Goal: Task Accomplishment & Management: Use online tool/utility

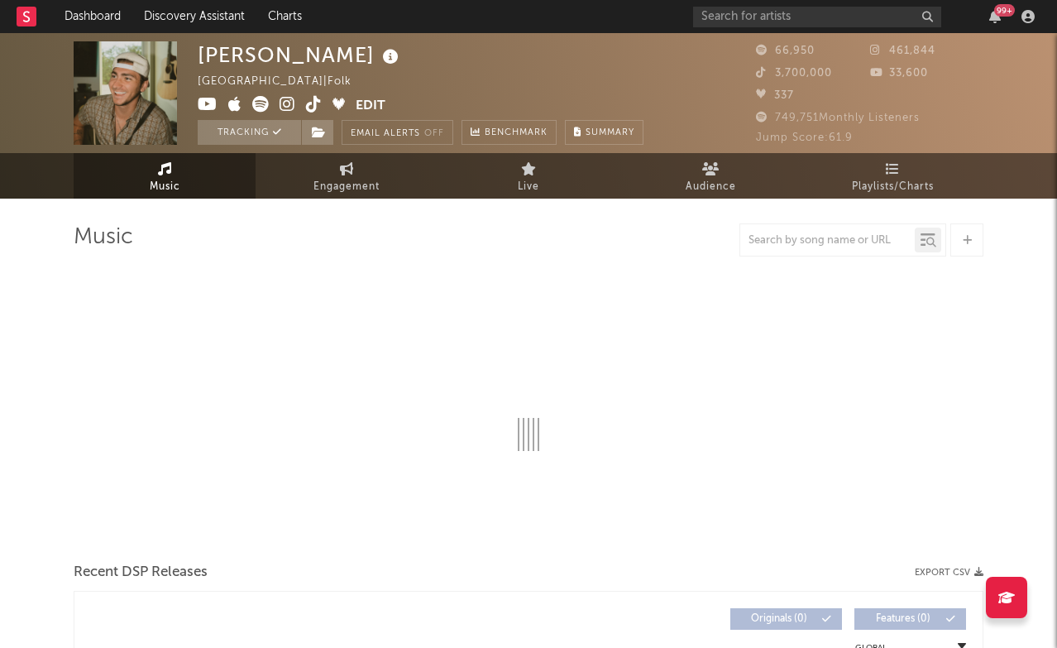
select select "6m"
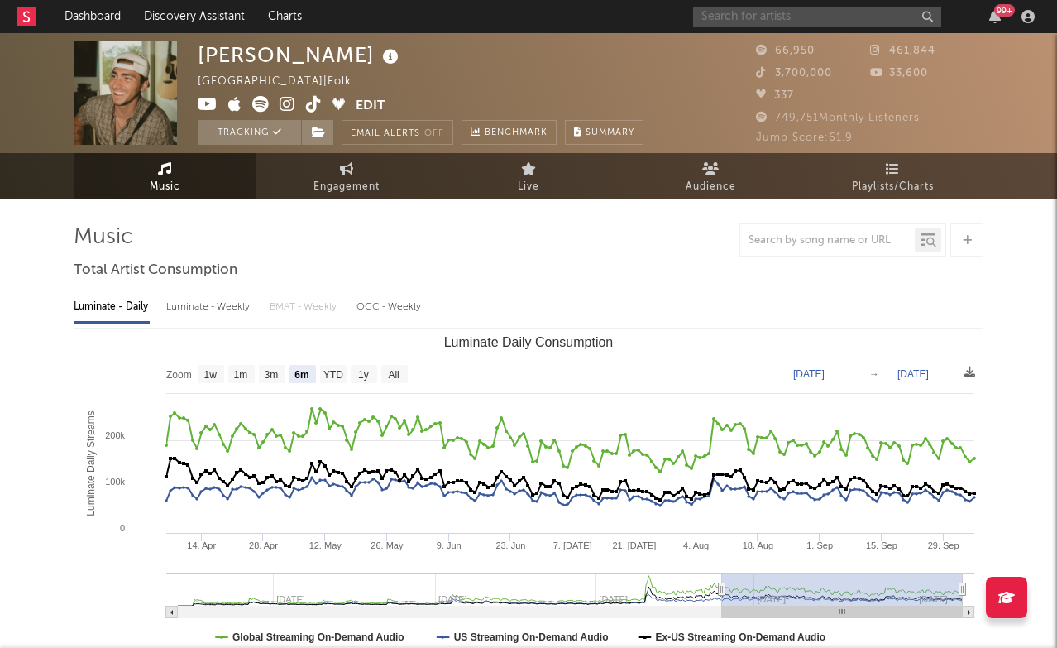
click at [779, 14] on input "text" at bounding box center [817, 17] width 248 height 21
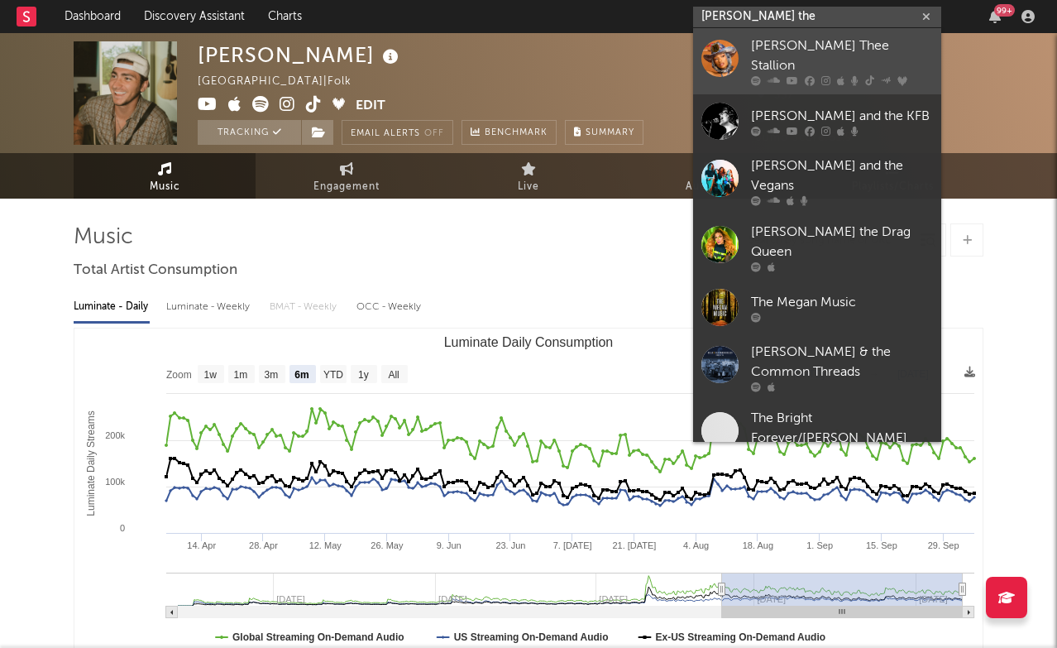
type input "[PERSON_NAME] the"
click at [808, 55] on div "[PERSON_NAME] Thee Stallion" at bounding box center [842, 56] width 182 height 40
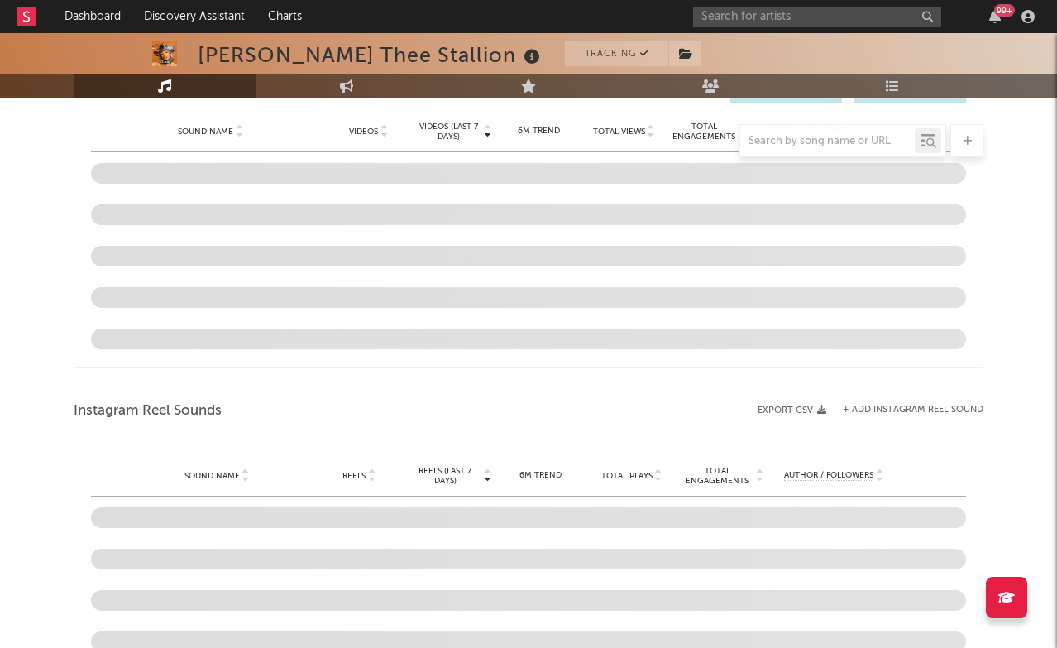
scroll to position [1031, 0]
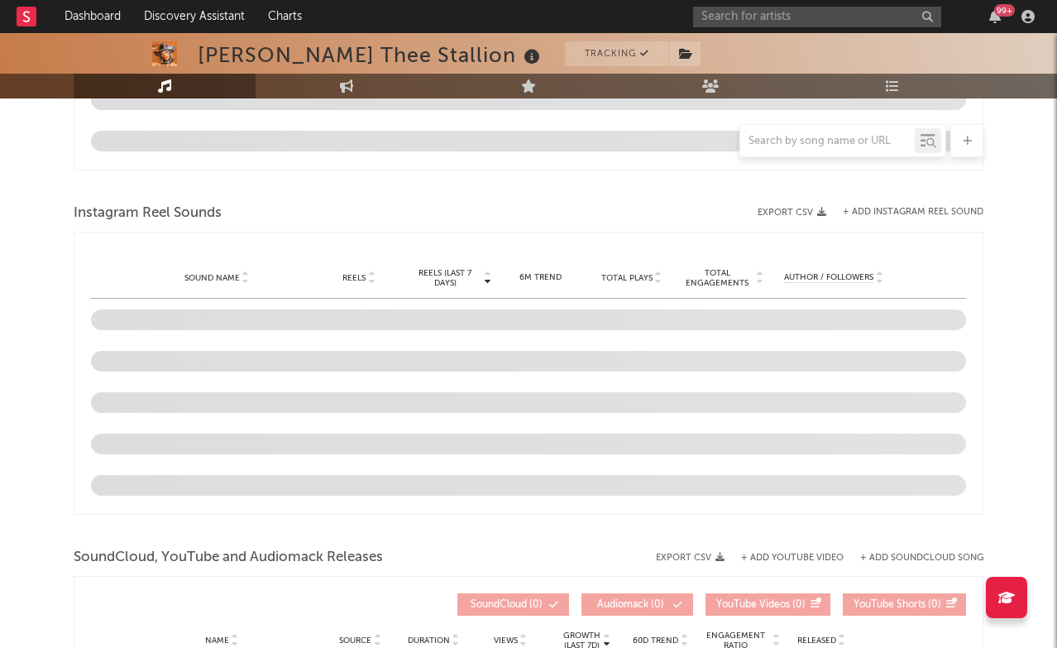
select select "6m"
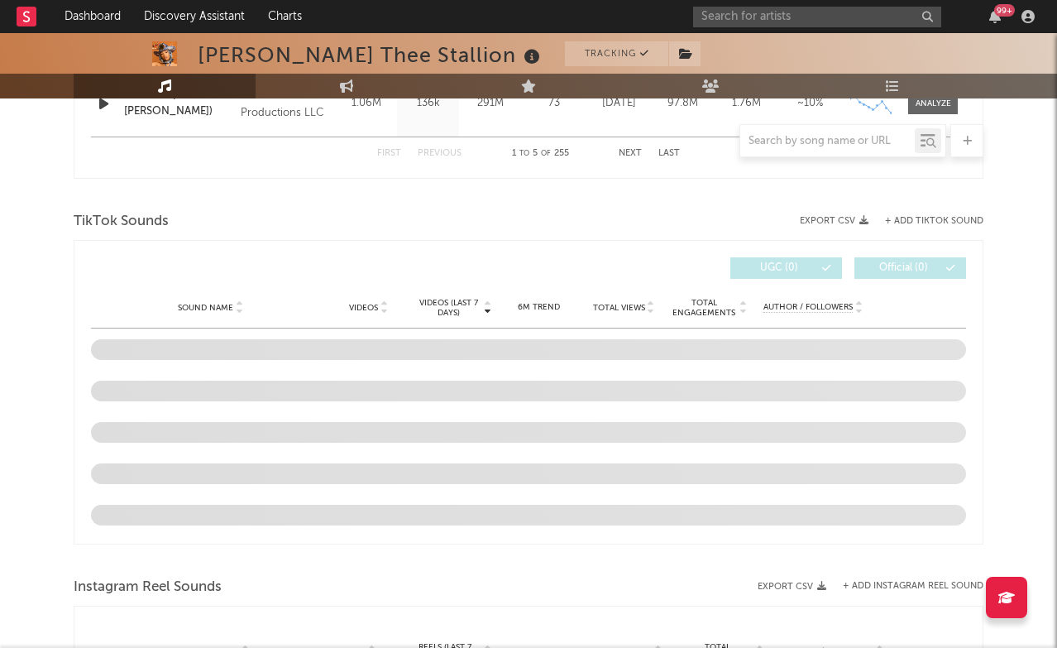
scroll to position [1032, 0]
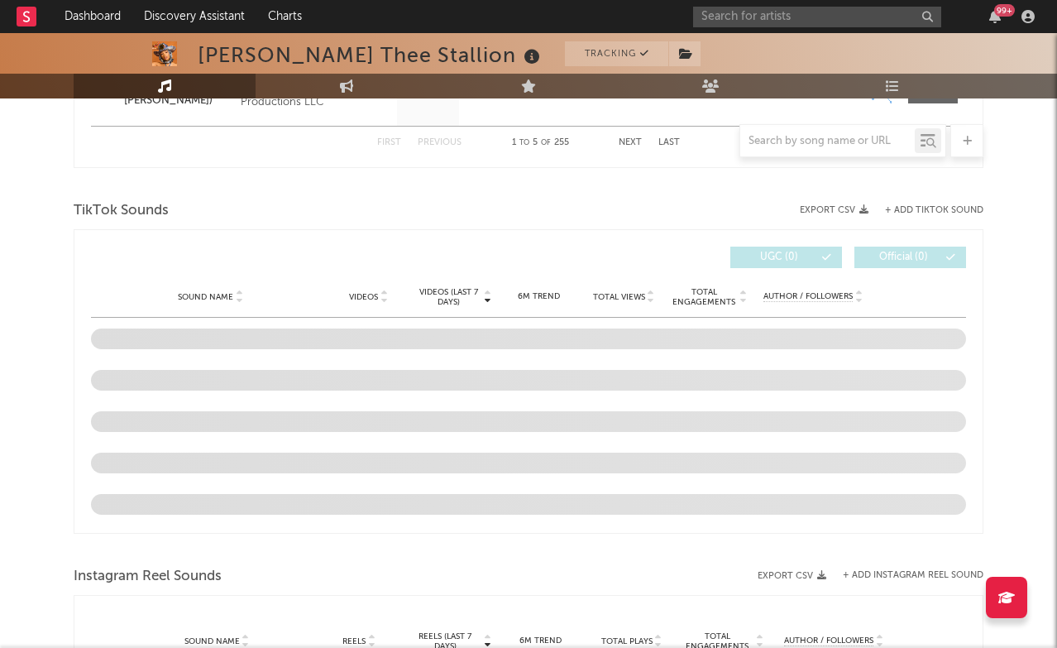
click at [934, 210] on button "+ Add TikTok Sound" at bounding box center [934, 210] width 98 height 9
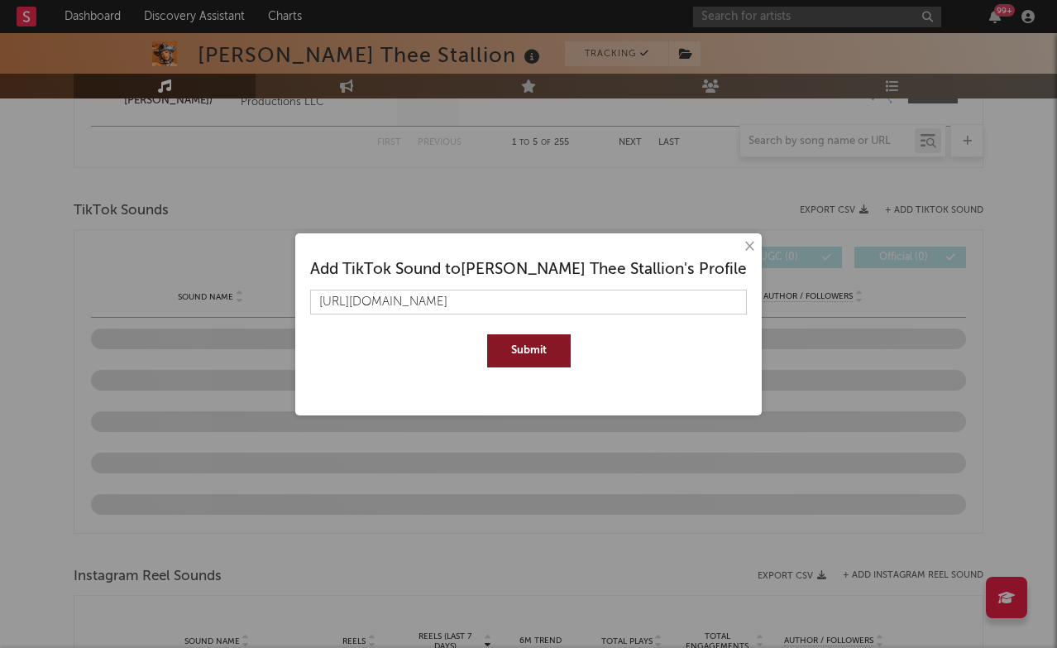
type input "[URL][DOMAIN_NAME]"
click at [529, 346] on button "Submit" at bounding box center [529, 350] width 84 height 33
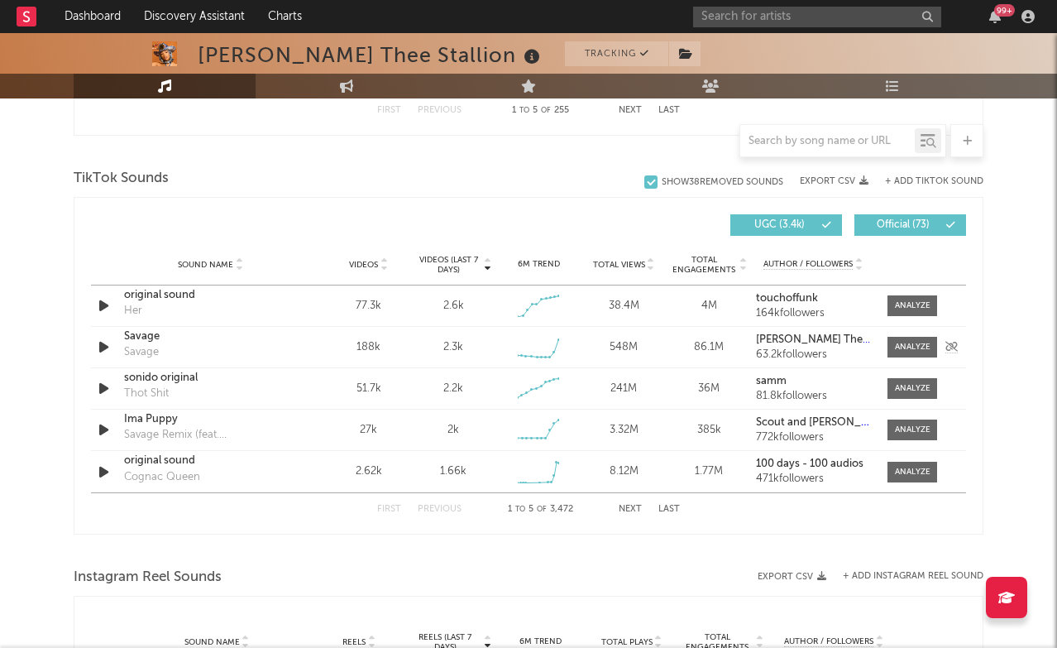
scroll to position [1053, 0]
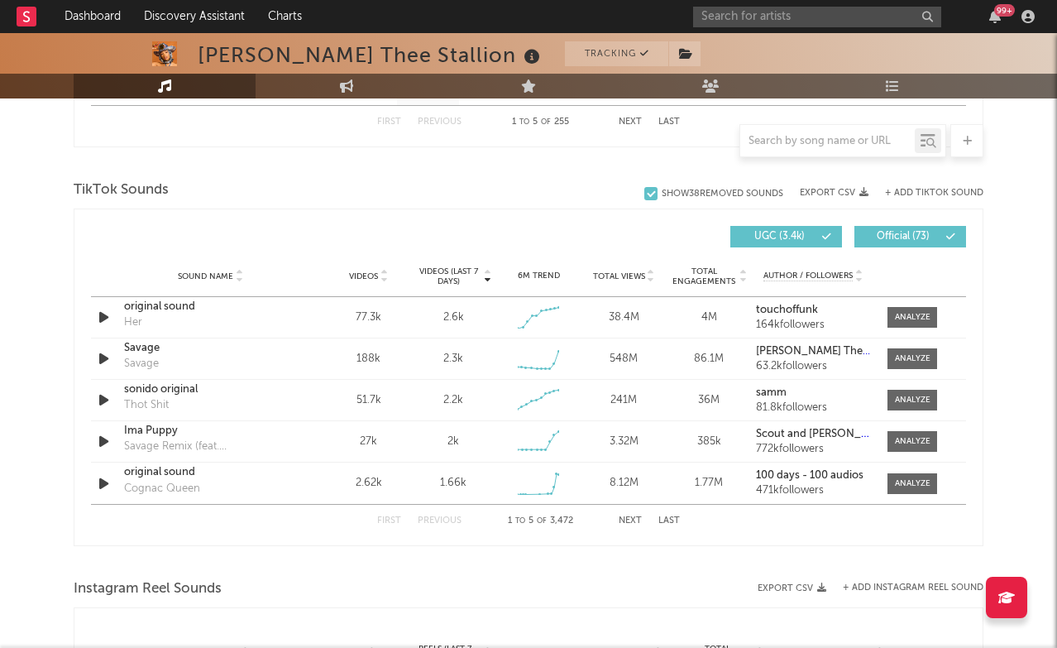
click at [668, 517] on button "Last" at bounding box center [670, 520] width 22 height 9
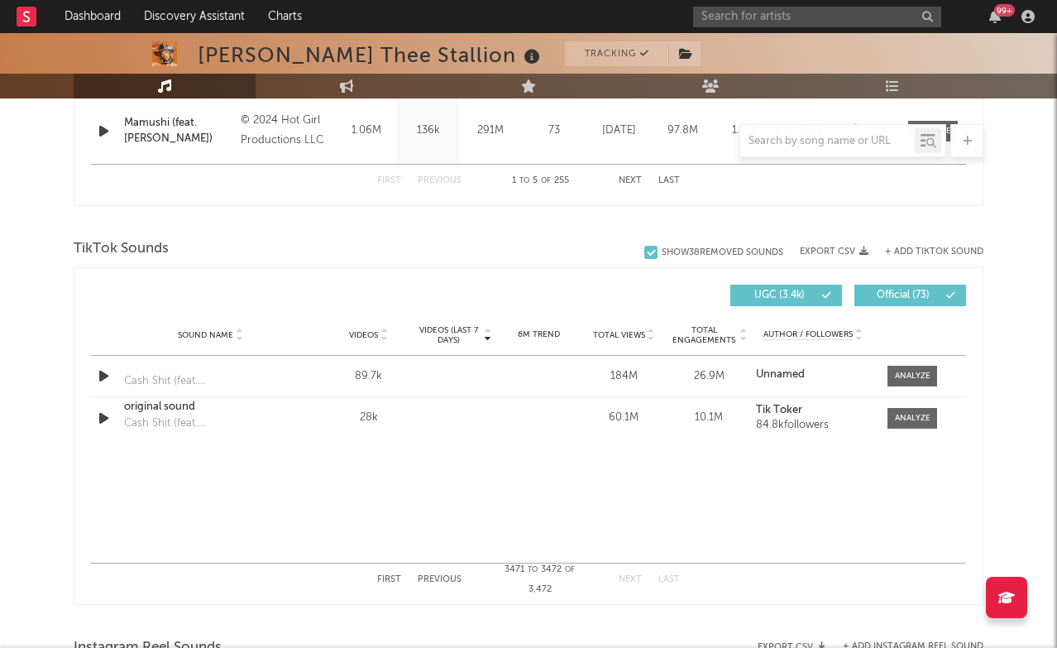
scroll to position [1000, 0]
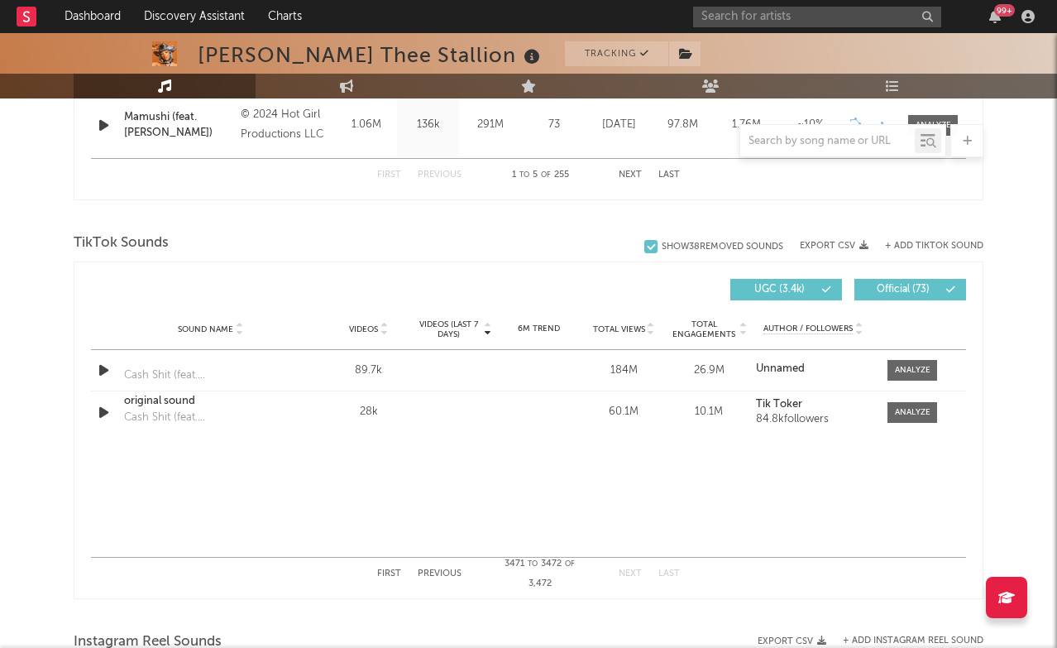
click at [447, 573] on button "Previous" at bounding box center [440, 573] width 44 height 9
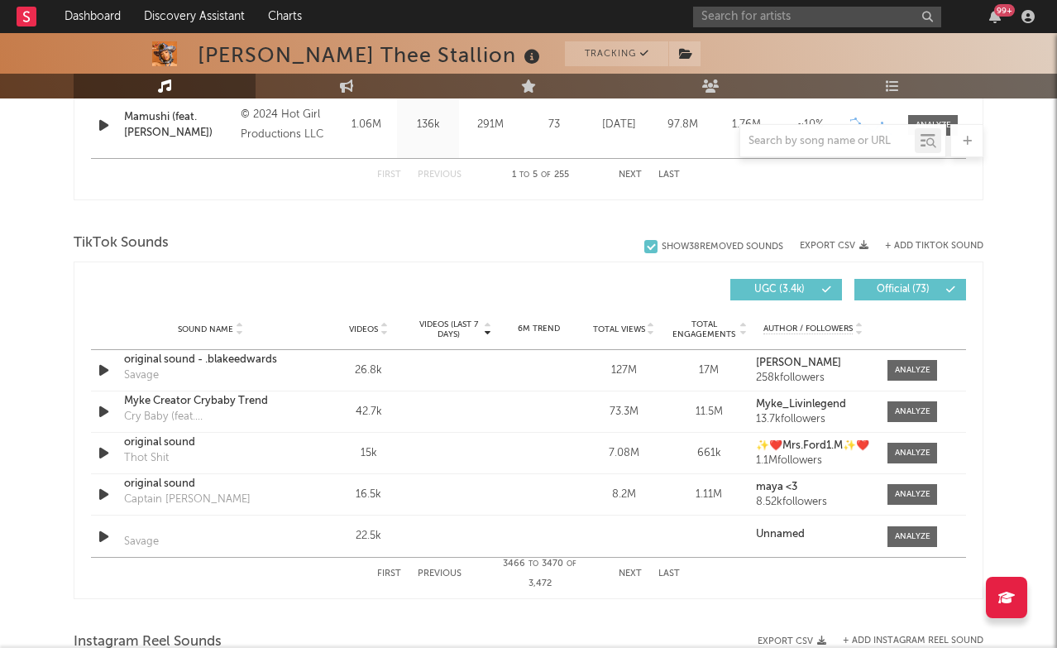
click at [447, 573] on button "Previous" at bounding box center [440, 573] width 44 height 9
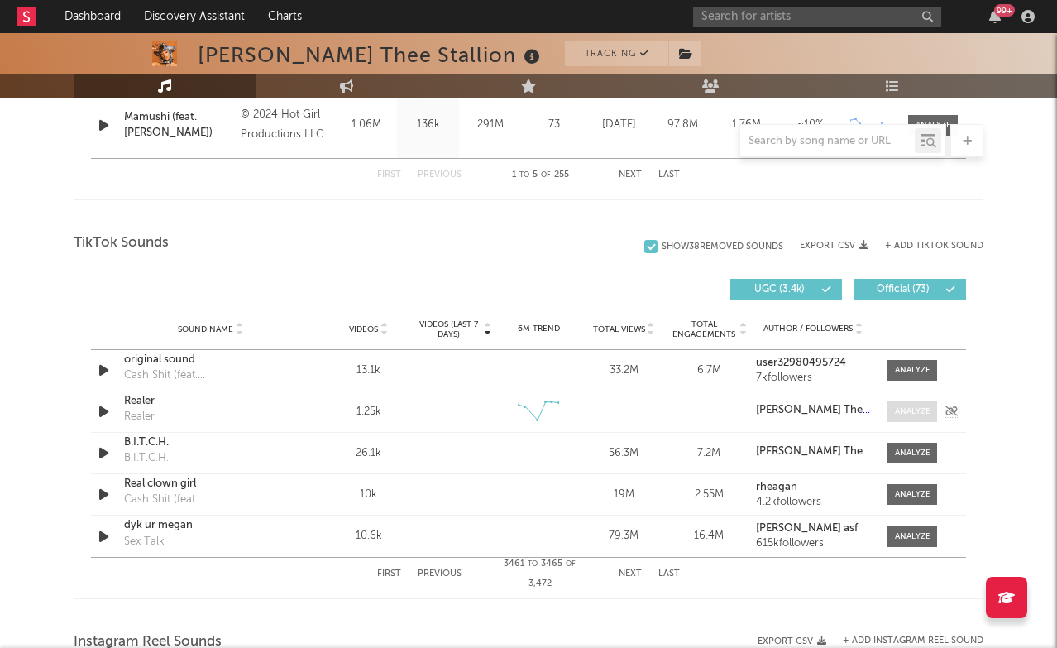
click at [921, 410] on div at bounding box center [913, 411] width 36 height 12
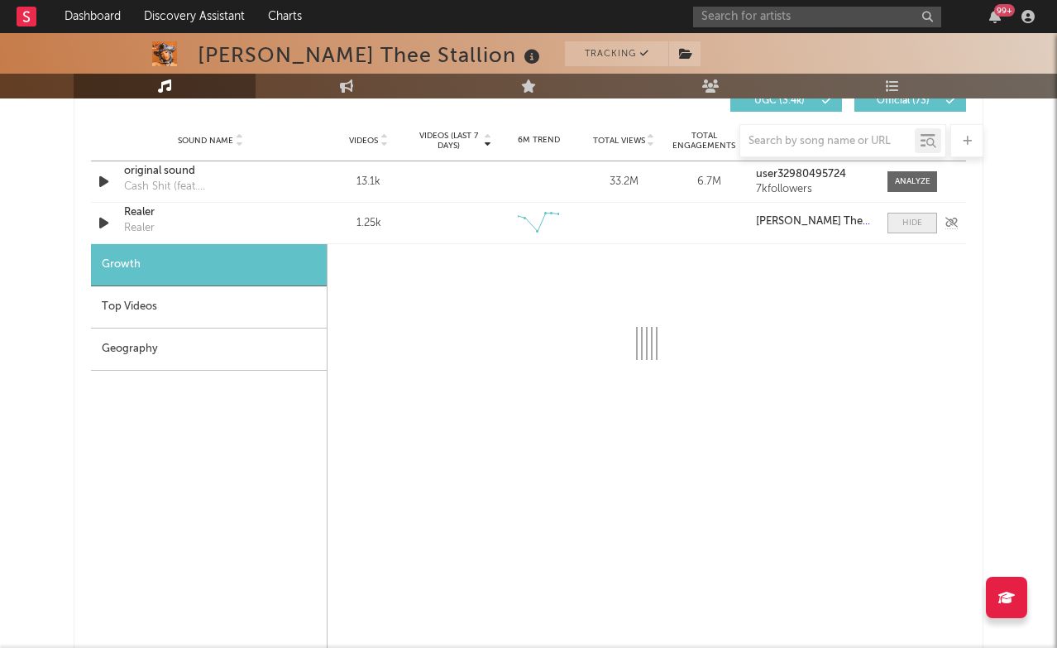
scroll to position [1192, 0]
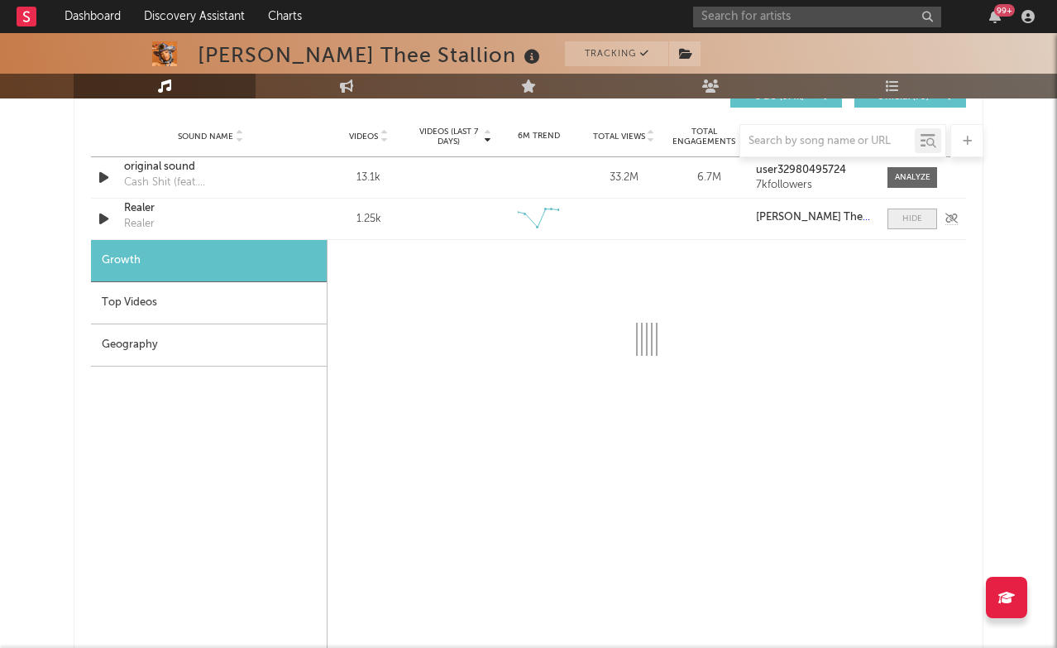
click at [918, 218] on div at bounding box center [913, 219] width 20 height 12
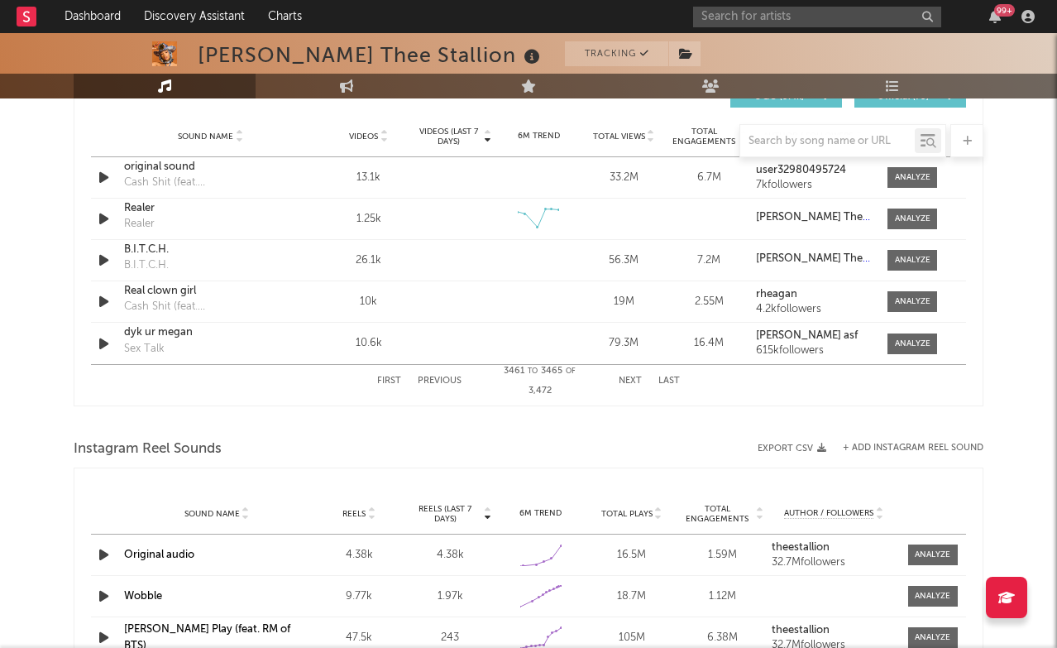
click at [439, 377] on button "Previous" at bounding box center [440, 380] width 44 height 9
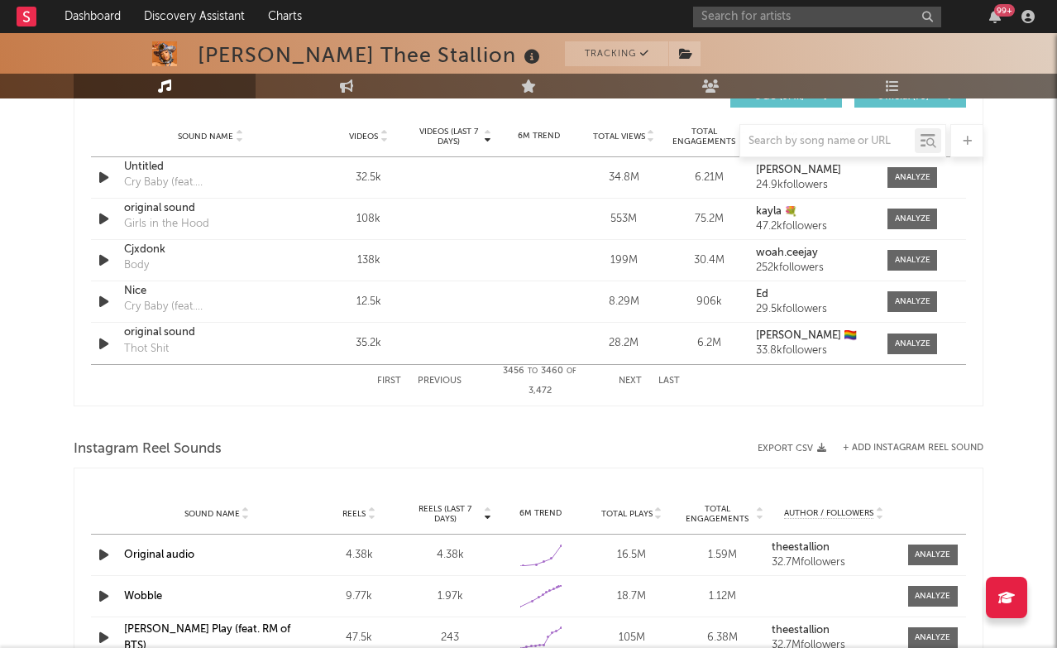
click at [439, 377] on button "Previous" at bounding box center [440, 380] width 44 height 9
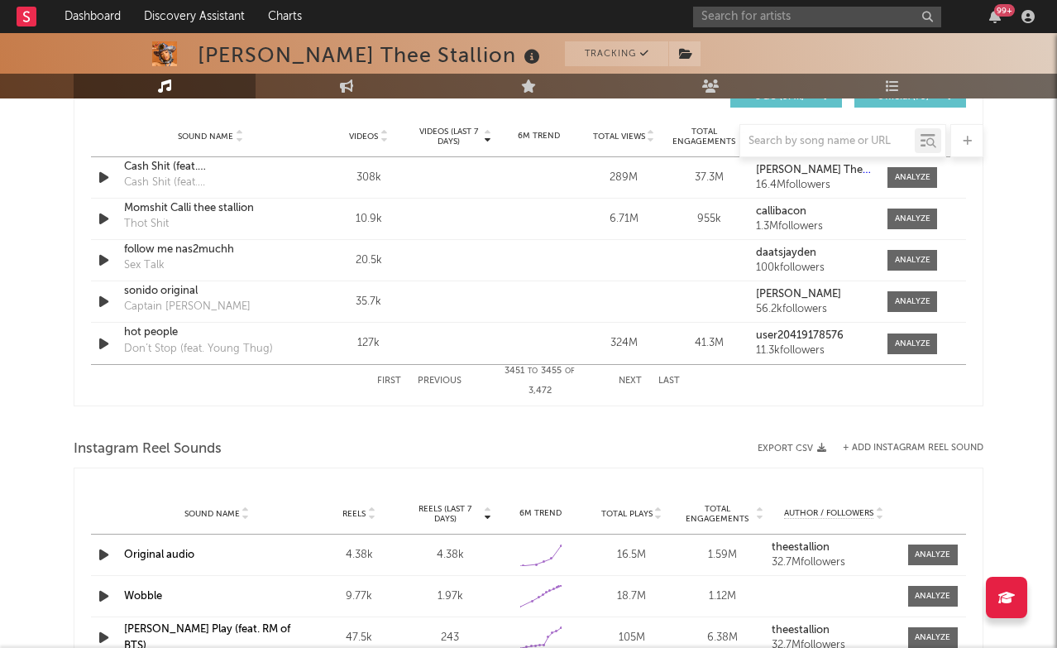
click at [439, 377] on button "Previous" at bounding box center [440, 380] width 44 height 9
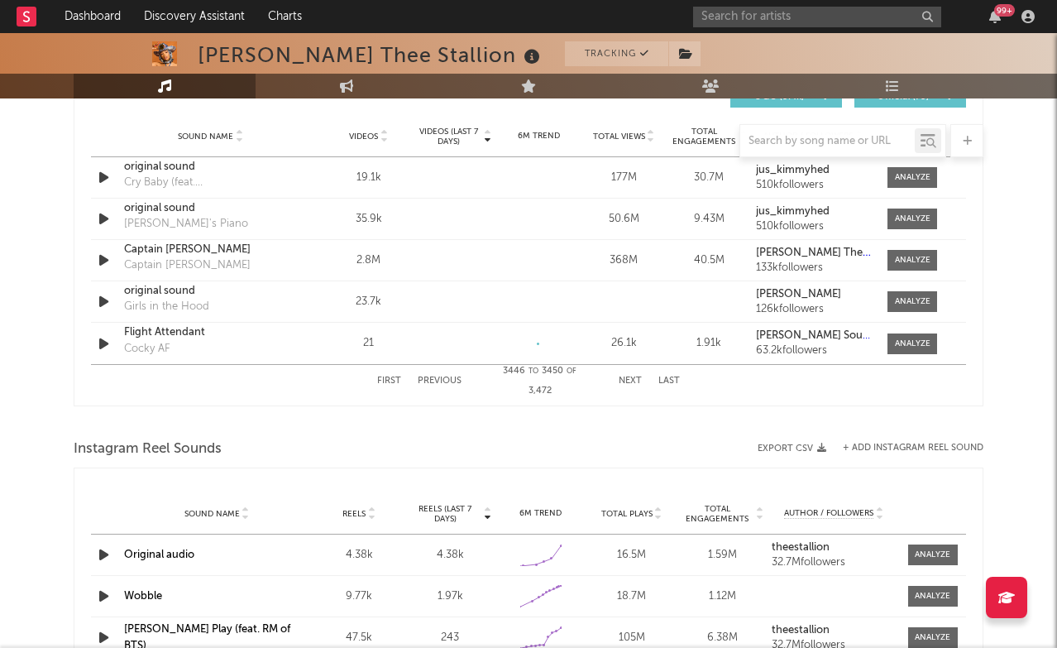
click at [439, 377] on button "Previous" at bounding box center [440, 380] width 44 height 9
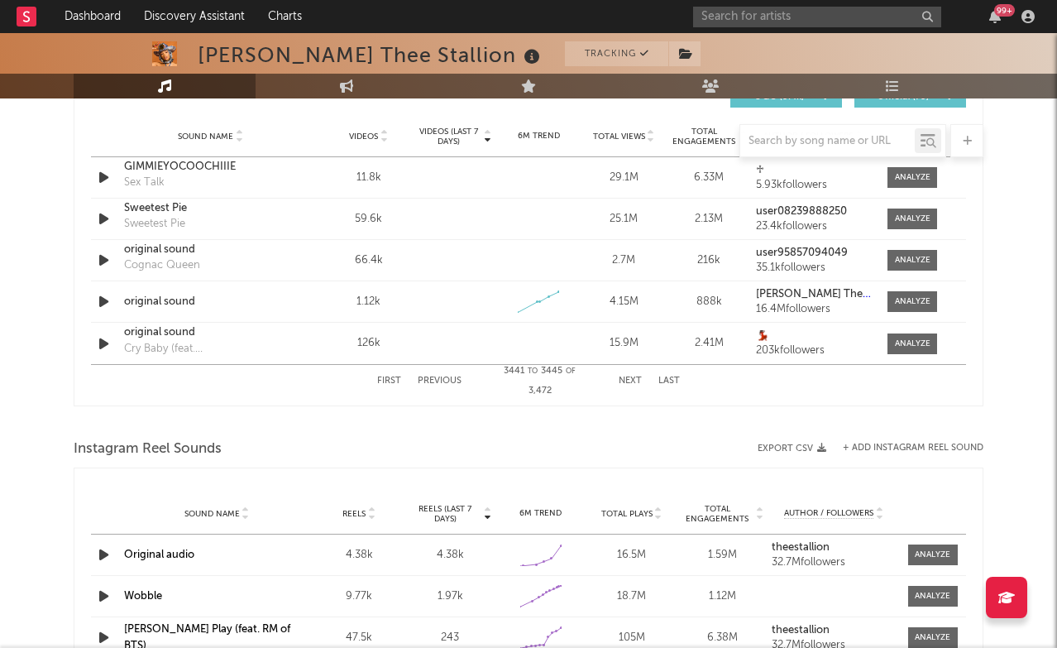
click at [439, 377] on button "Previous" at bounding box center [440, 380] width 44 height 9
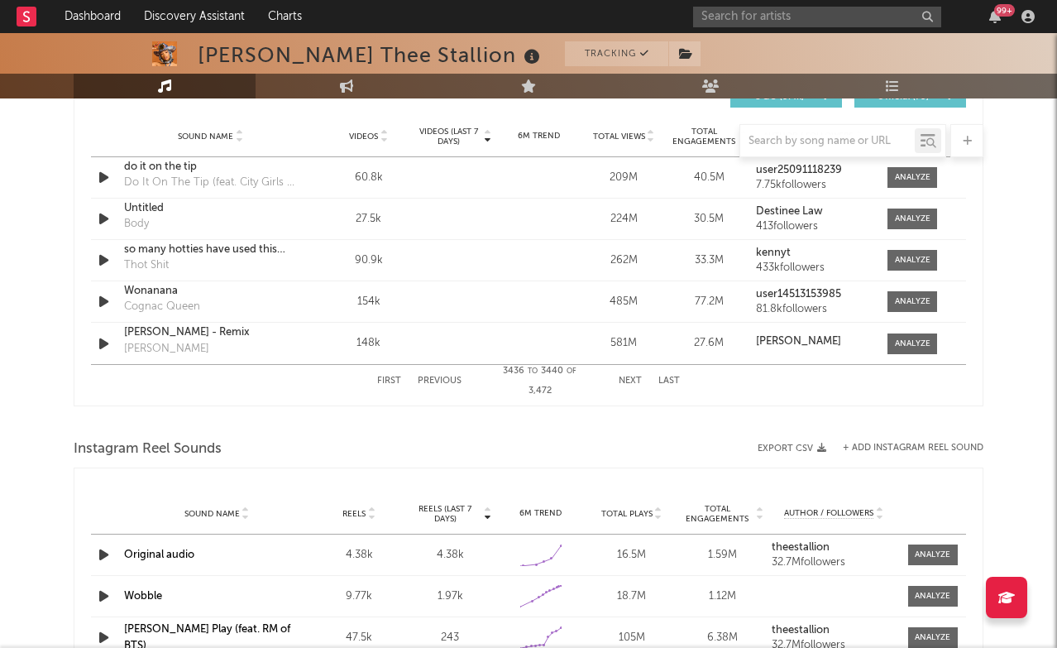
click at [626, 380] on button "Next" at bounding box center [630, 380] width 23 height 9
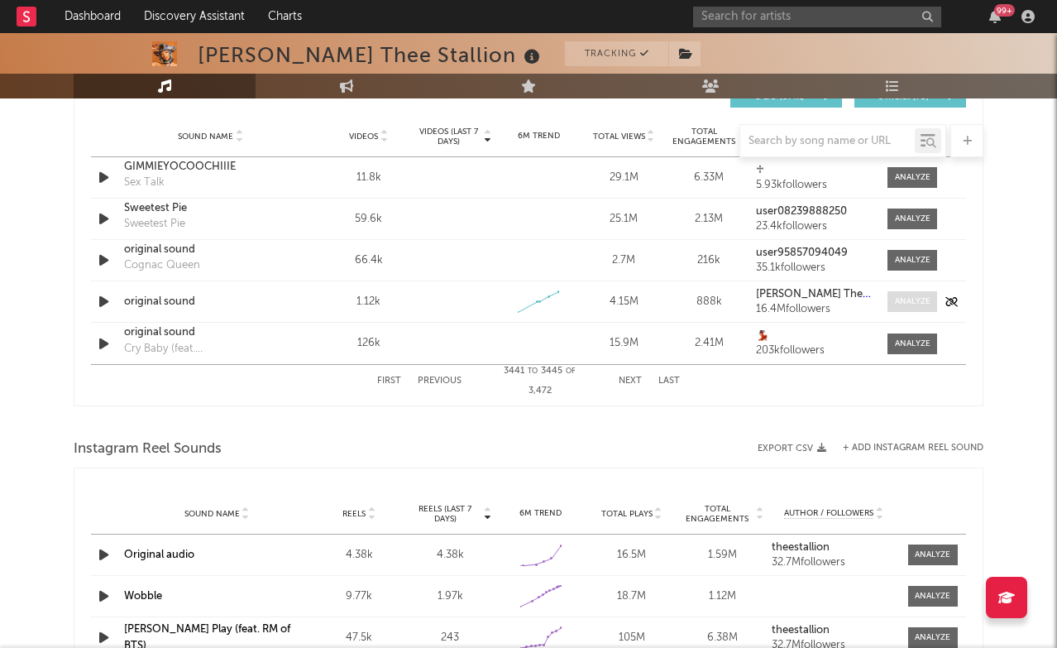
click at [913, 295] on div at bounding box center [913, 301] width 36 height 12
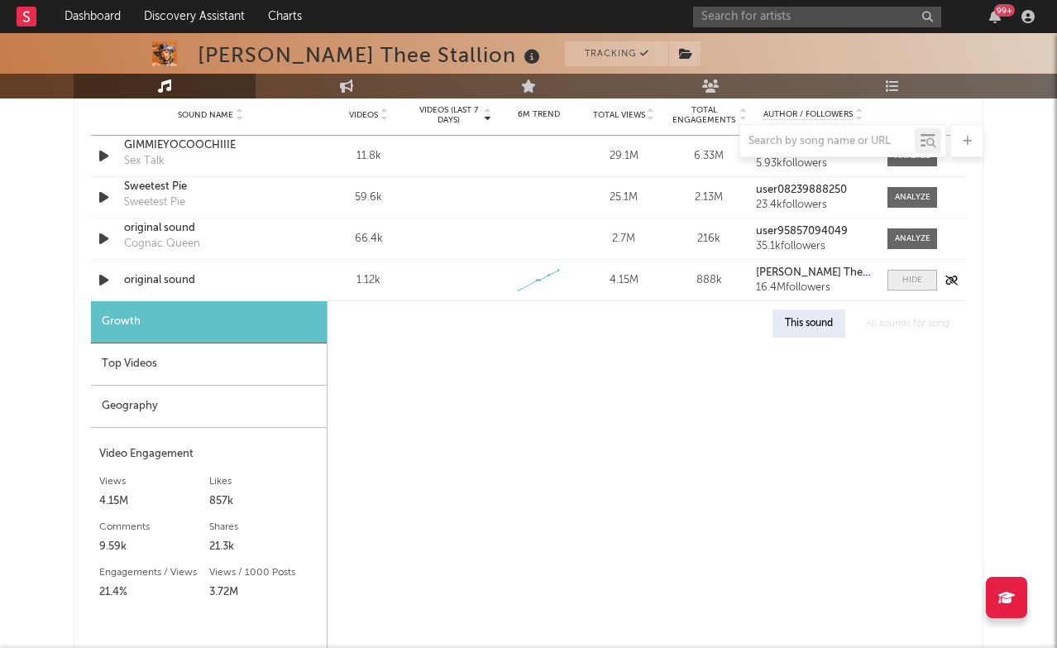
select select "1w"
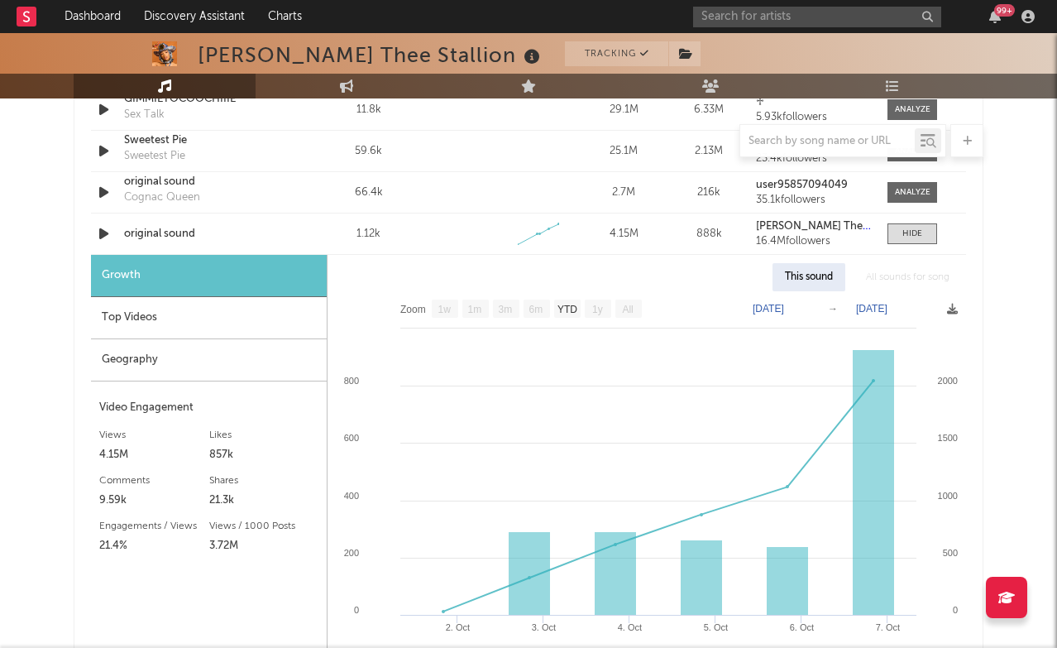
scroll to position [1301, 0]
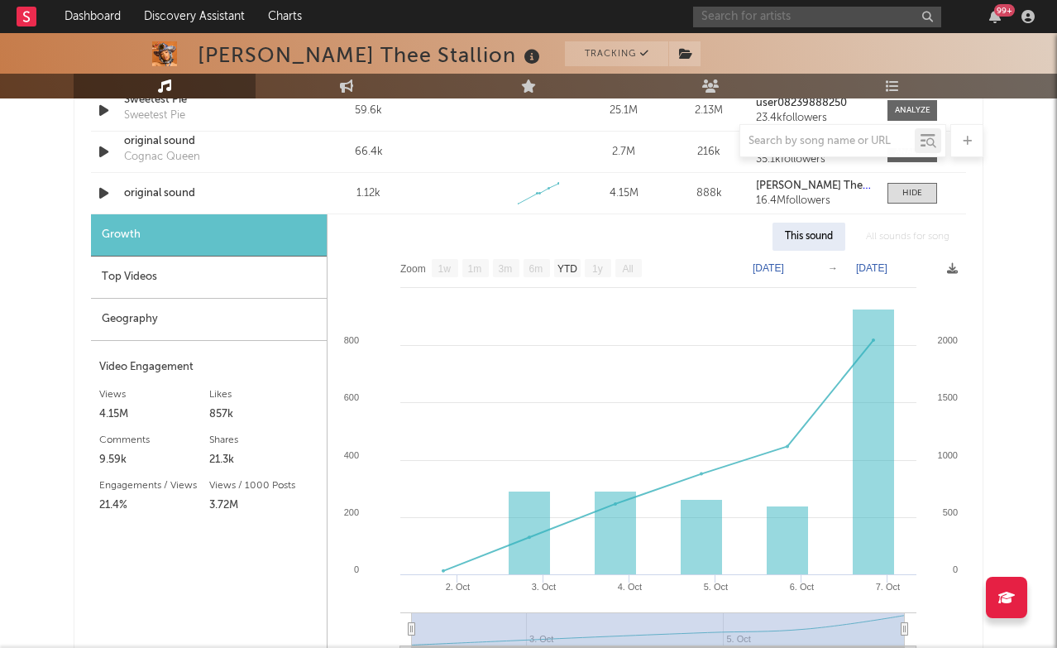
click at [858, 22] on input "text" at bounding box center [817, 17] width 248 height 21
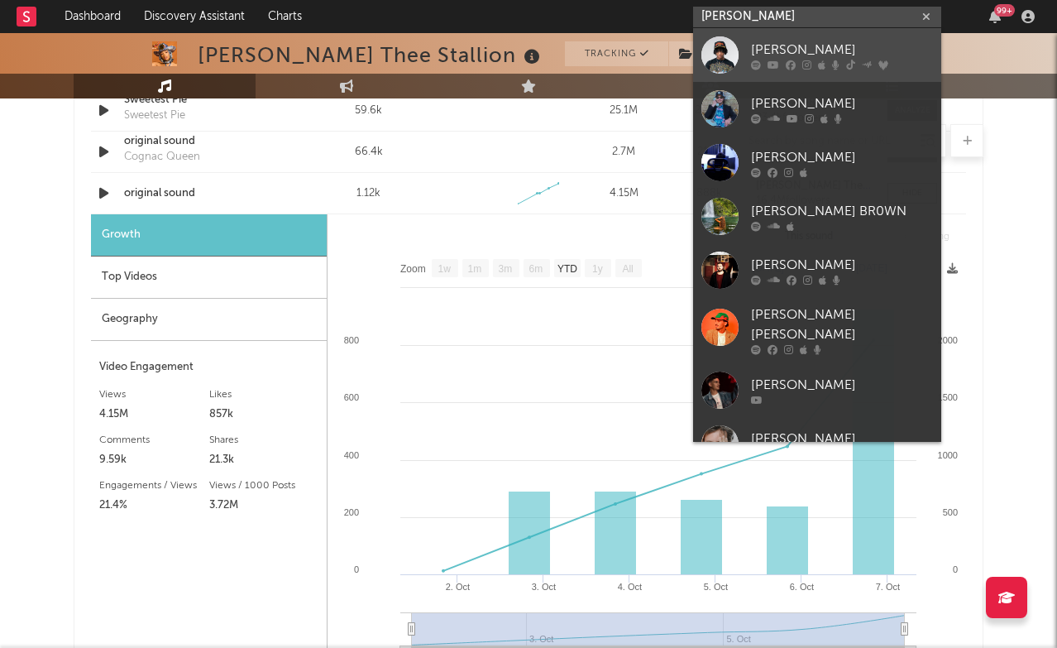
type input "[PERSON_NAME]"
click at [872, 58] on div "[PERSON_NAME]" at bounding box center [842, 50] width 182 height 20
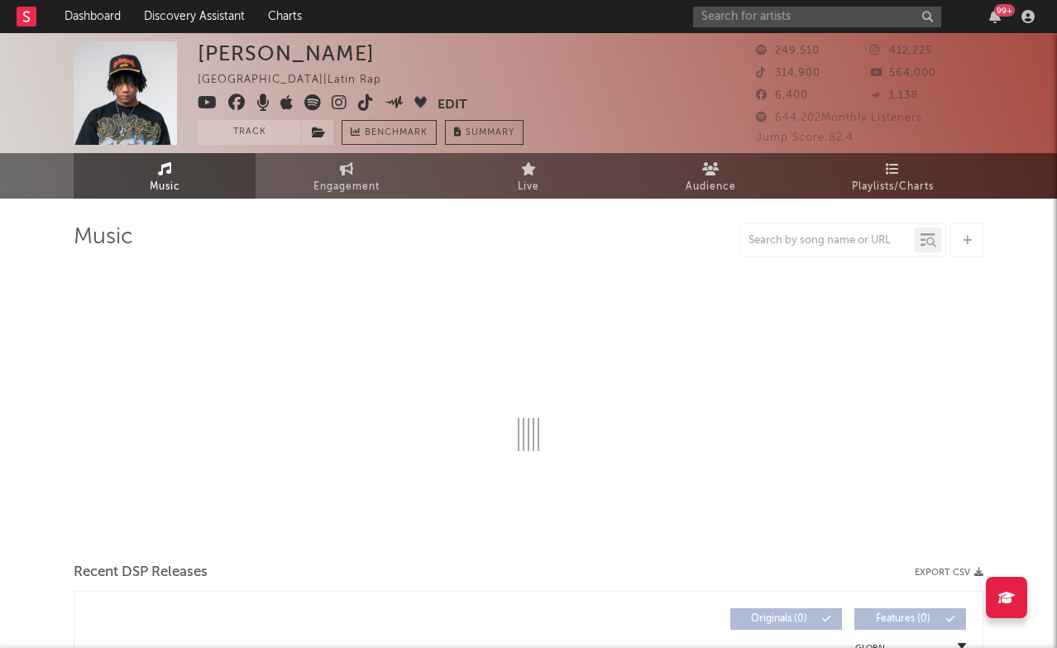
select select "6m"
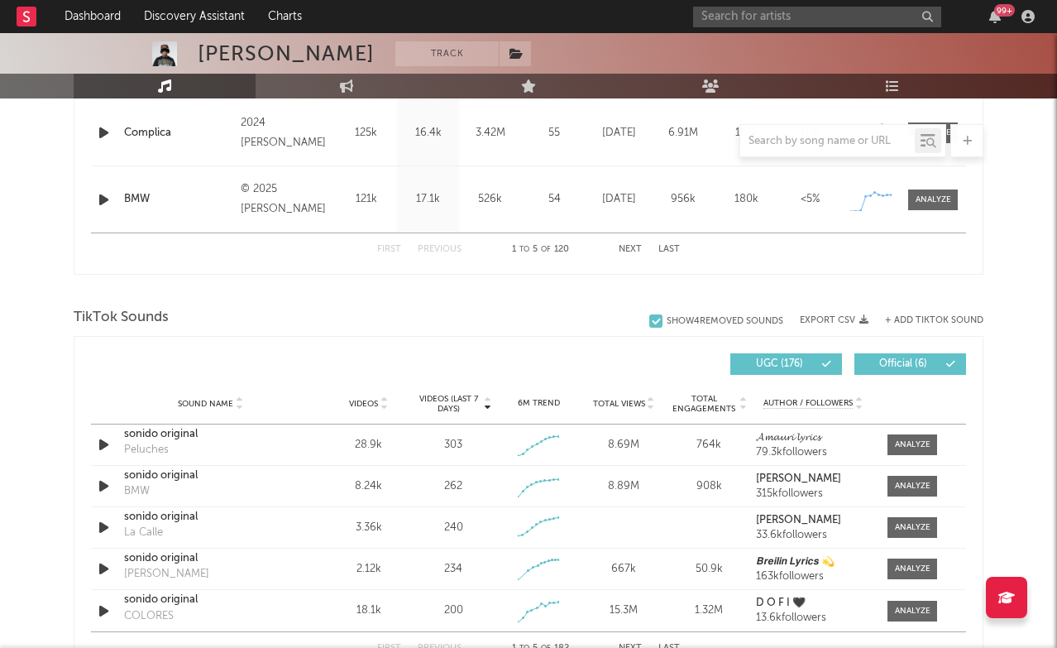
scroll to position [956, 0]
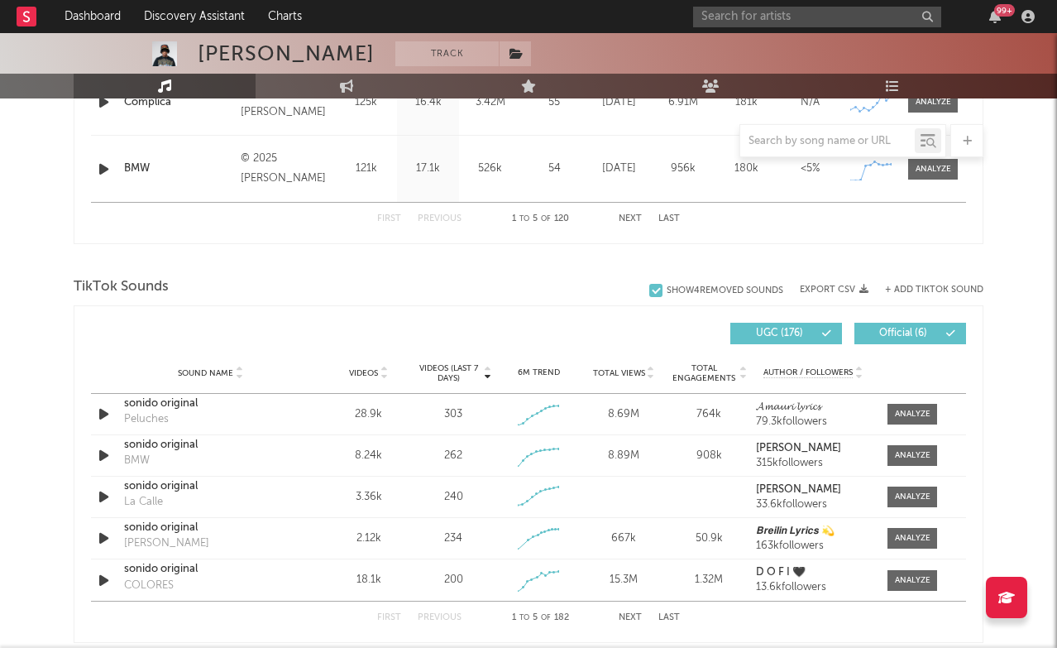
click at [927, 281] on div "TikTok Sounds" at bounding box center [529, 287] width 910 height 28
click at [927, 293] on button "+ Add TikTok Sound" at bounding box center [934, 289] width 98 height 9
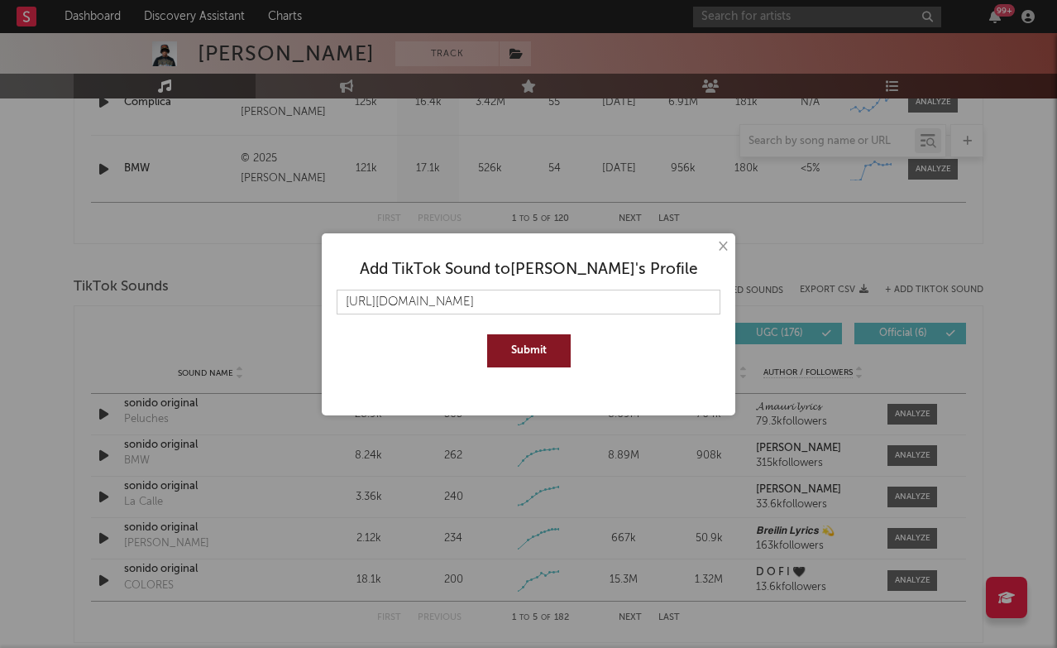
type input "[URL][DOMAIN_NAME]"
click at [517, 356] on button "Submit" at bounding box center [529, 350] width 84 height 33
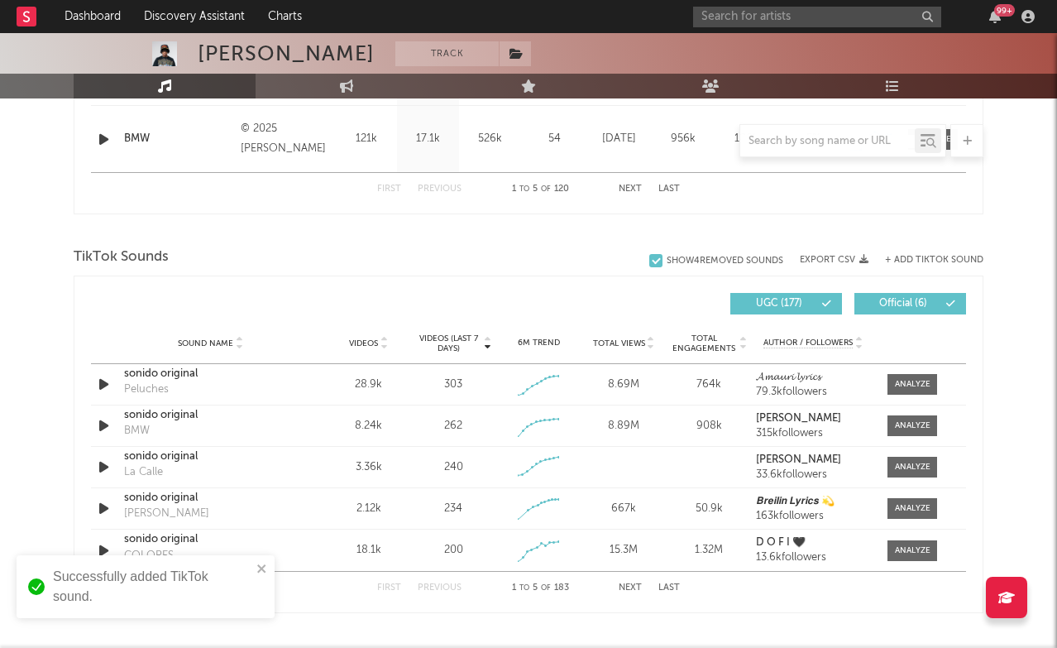
scroll to position [988, 0]
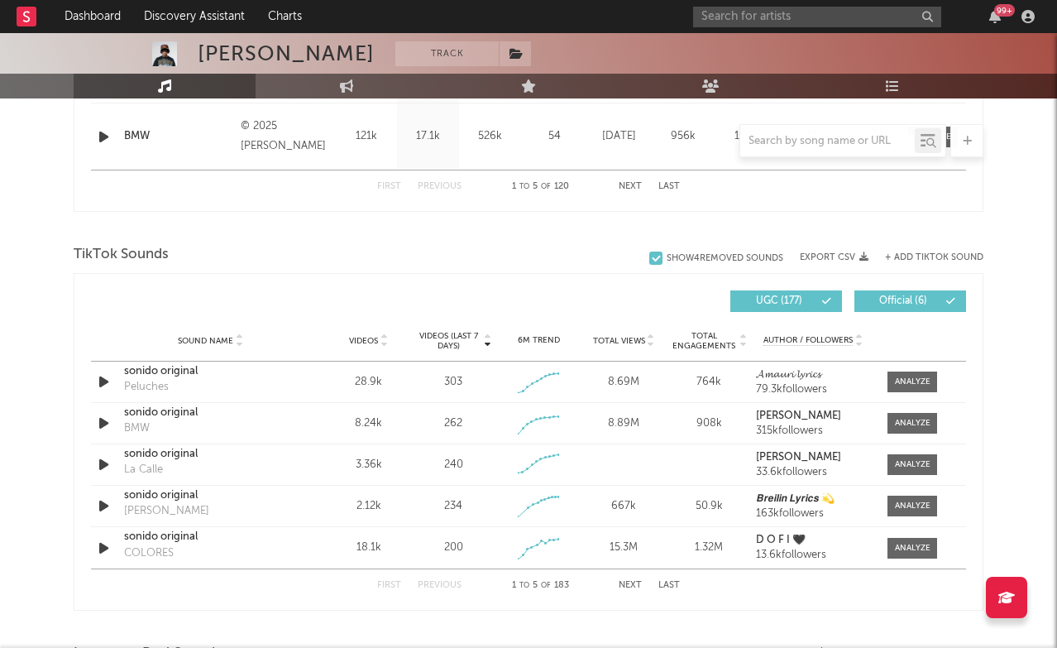
click at [676, 586] on button "Last" at bounding box center [670, 585] width 22 height 9
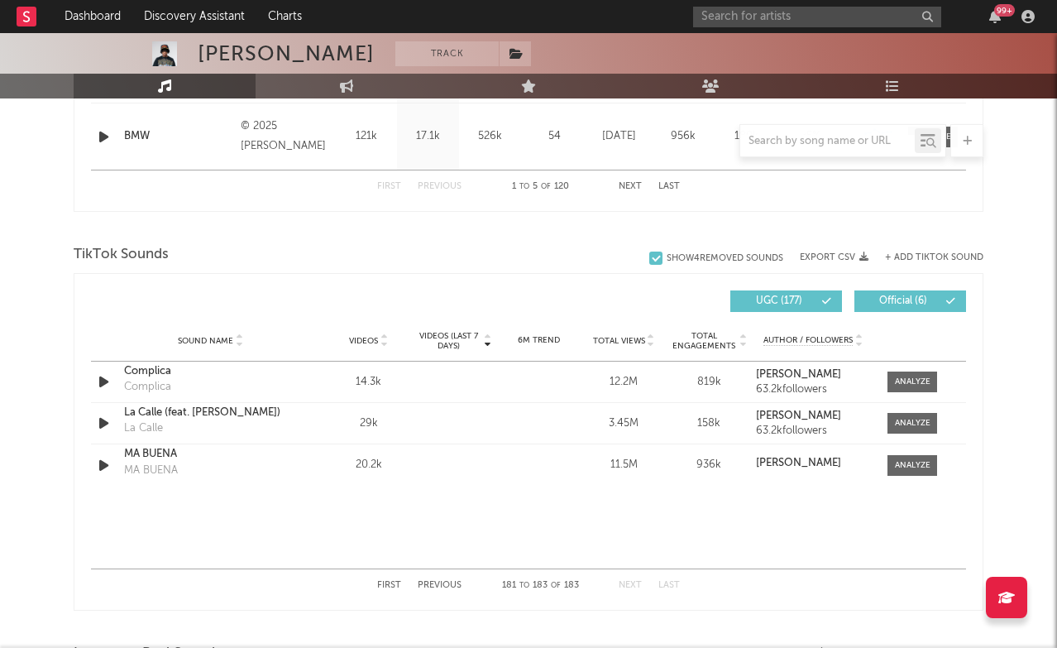
click at [446, 583] on button "Previous" at bounding box center [440, 585] width 44 height 9
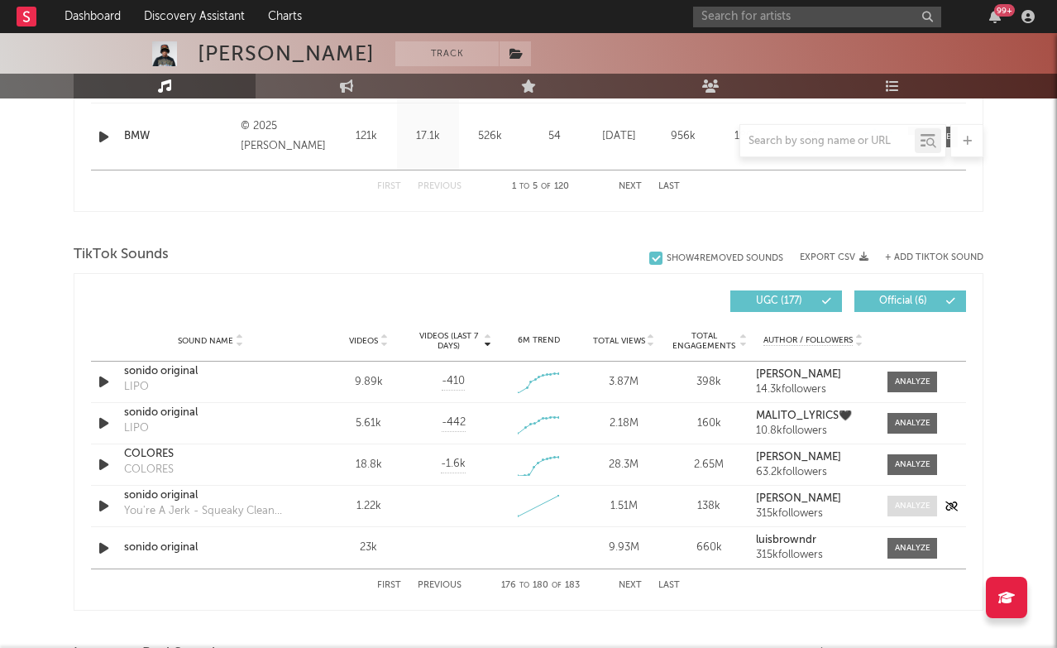
click at [920, 505] on div at bounding box center [913, 506] width 36 height 12
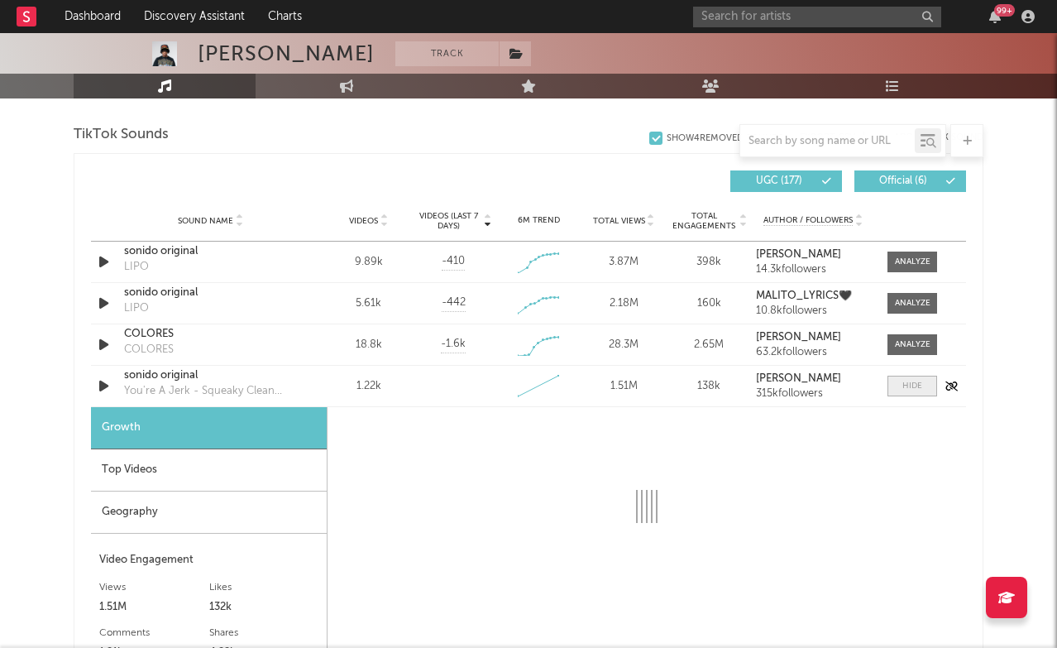
scroll to position [1148, 0]
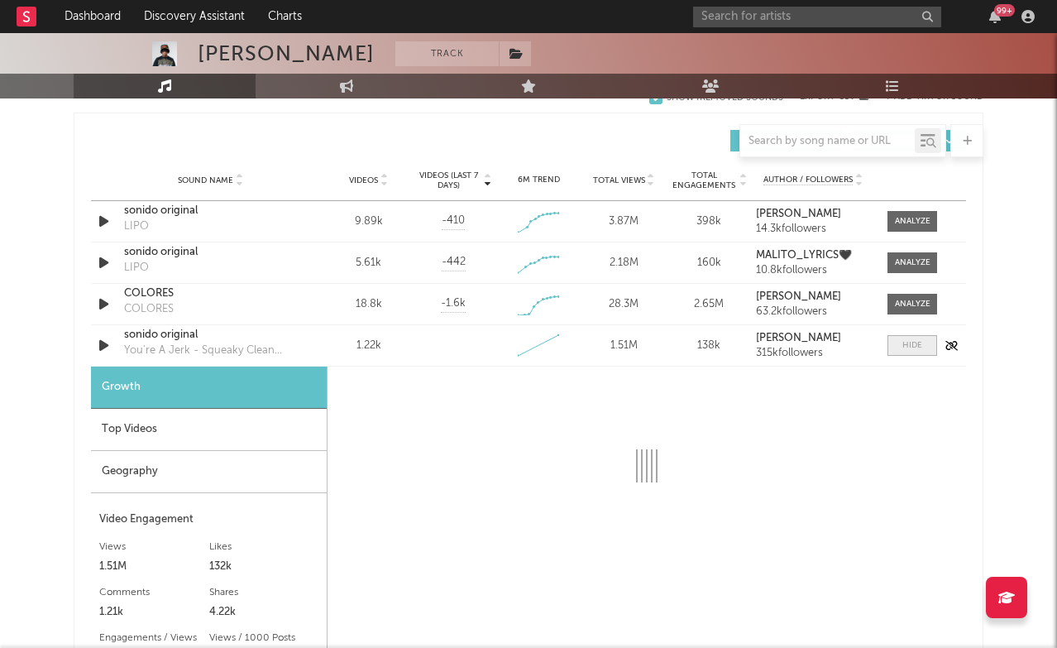
select select "1w"
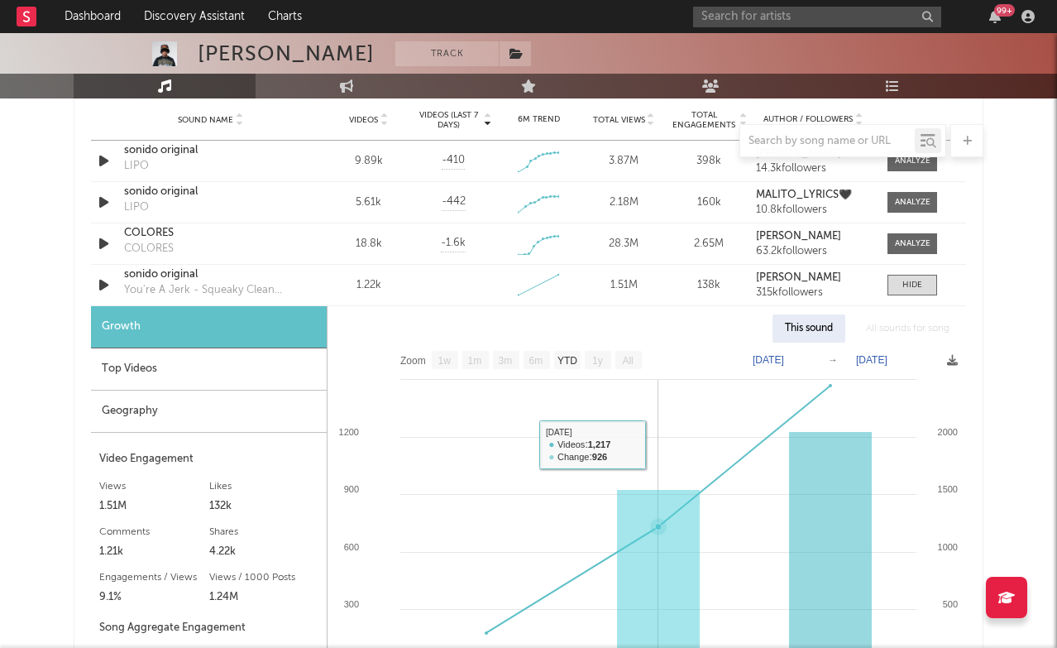
scroll to position [1236, 0]
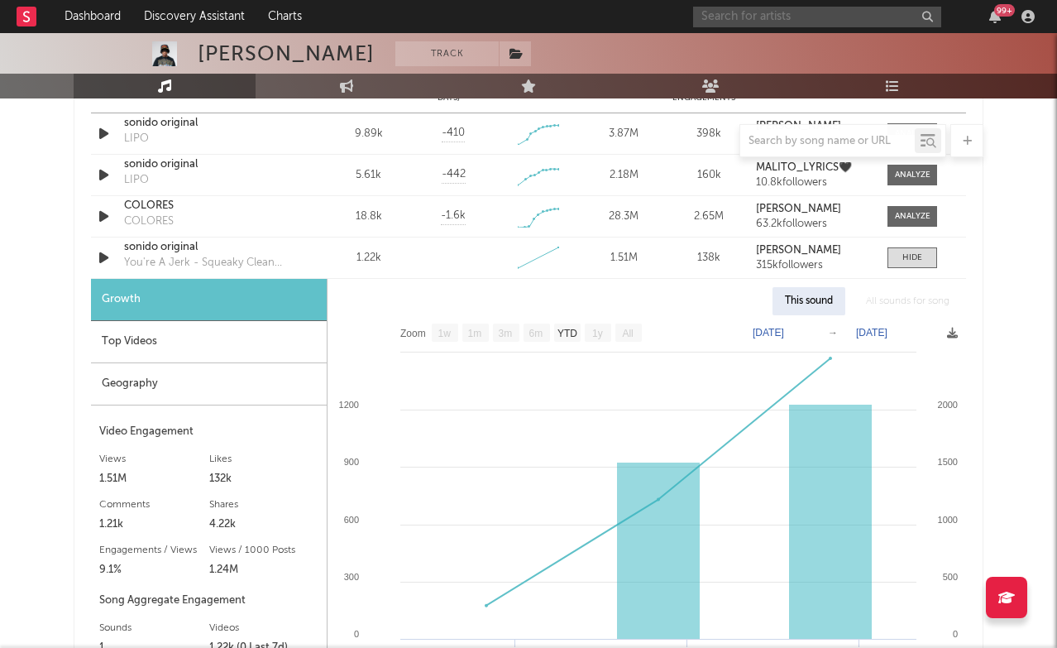
click at [820, 25] on input "text" at bounding box center [817, 17] width 248 height 21
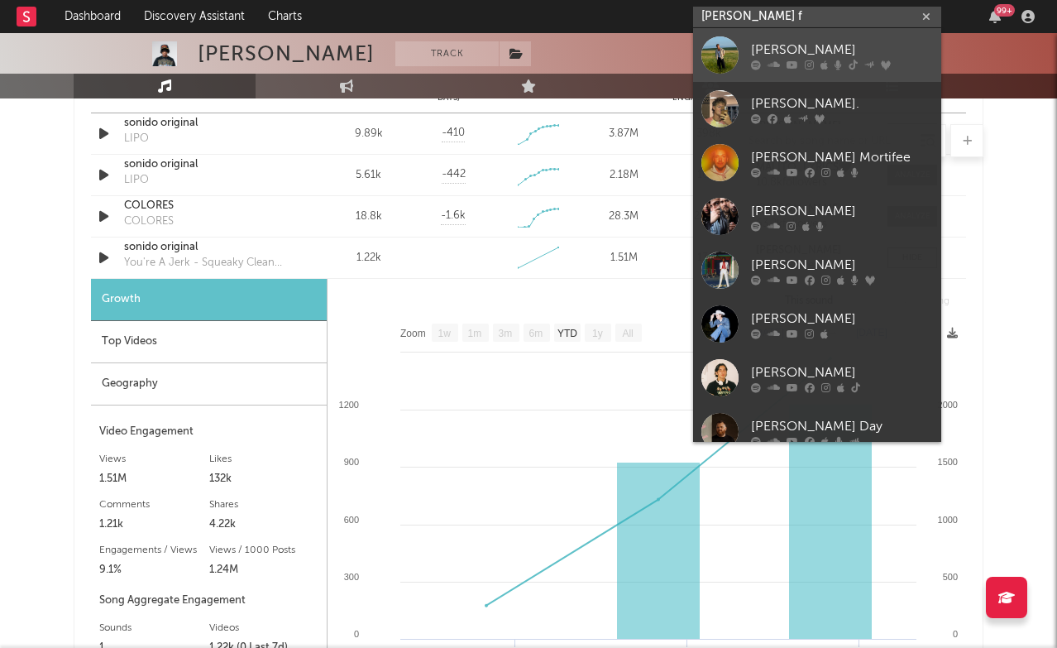
type input "[PERSON_NAME] f"
click at [815, 55] on div "[PERSON_NAME]" at bounding box center [842, 50] width 182 height 20
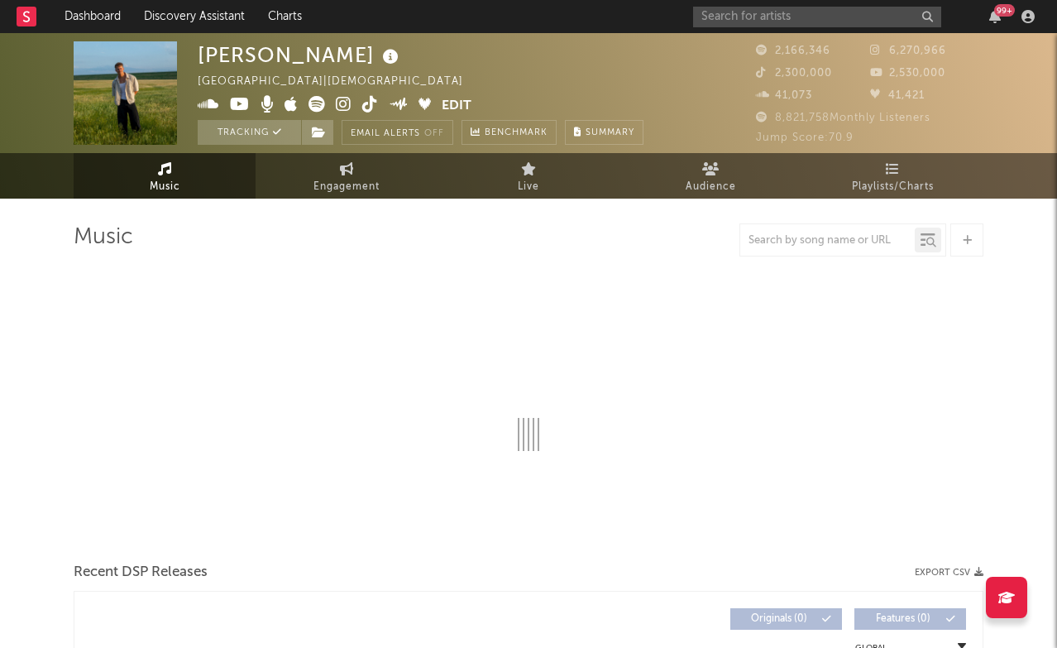
select select "6m"
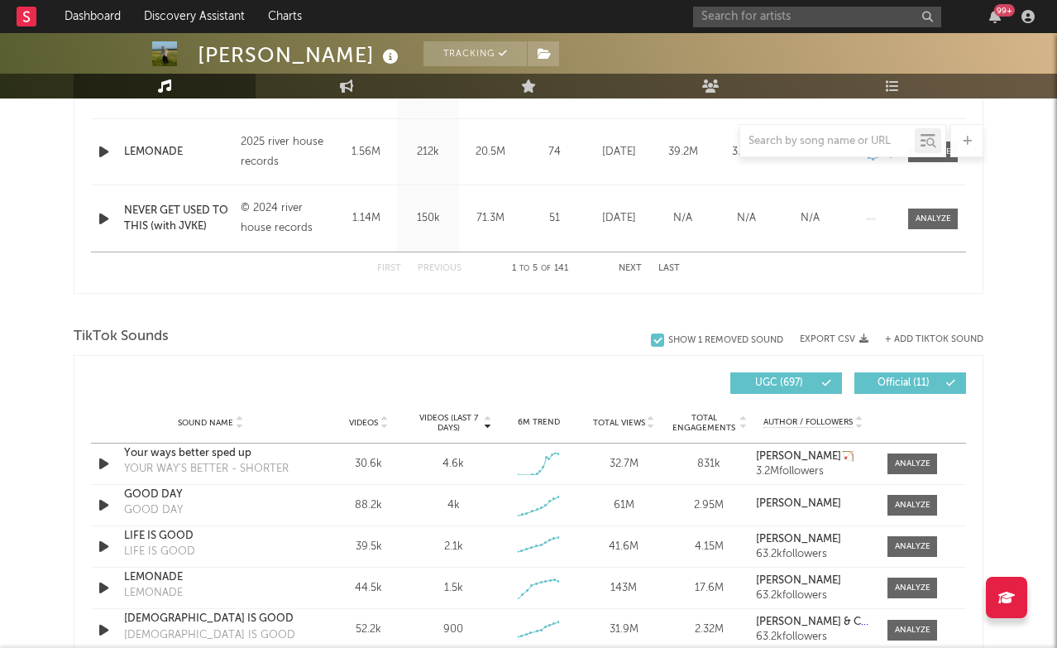
scroll to position [987, 0]
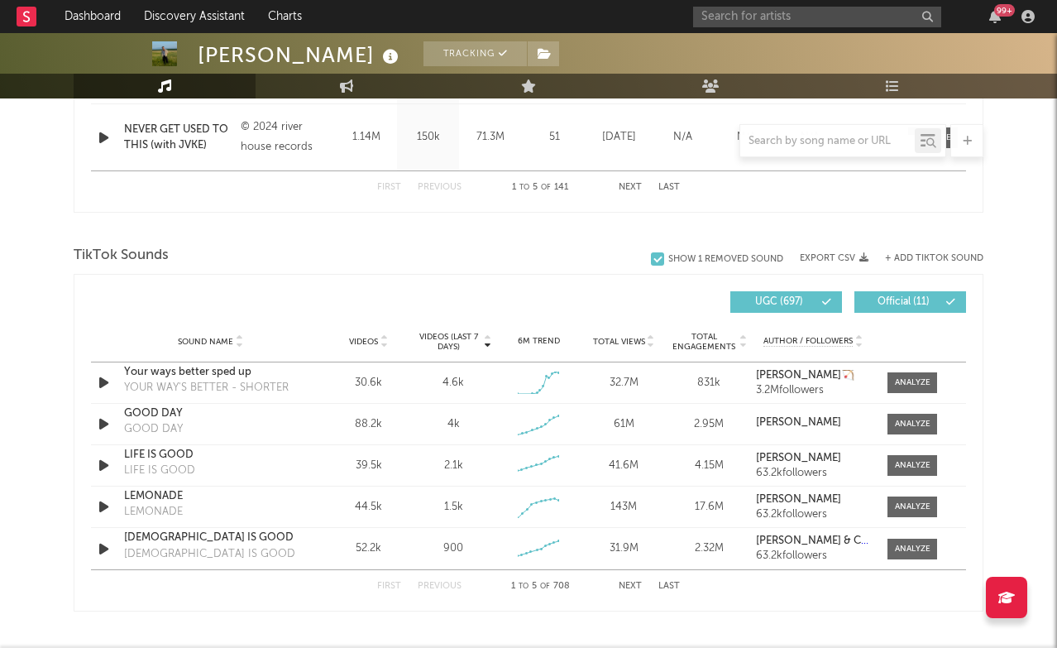
click at [925, 256] on button "+ Add TikTok Sound" at bounding box center [934, 258] width 98 height 9
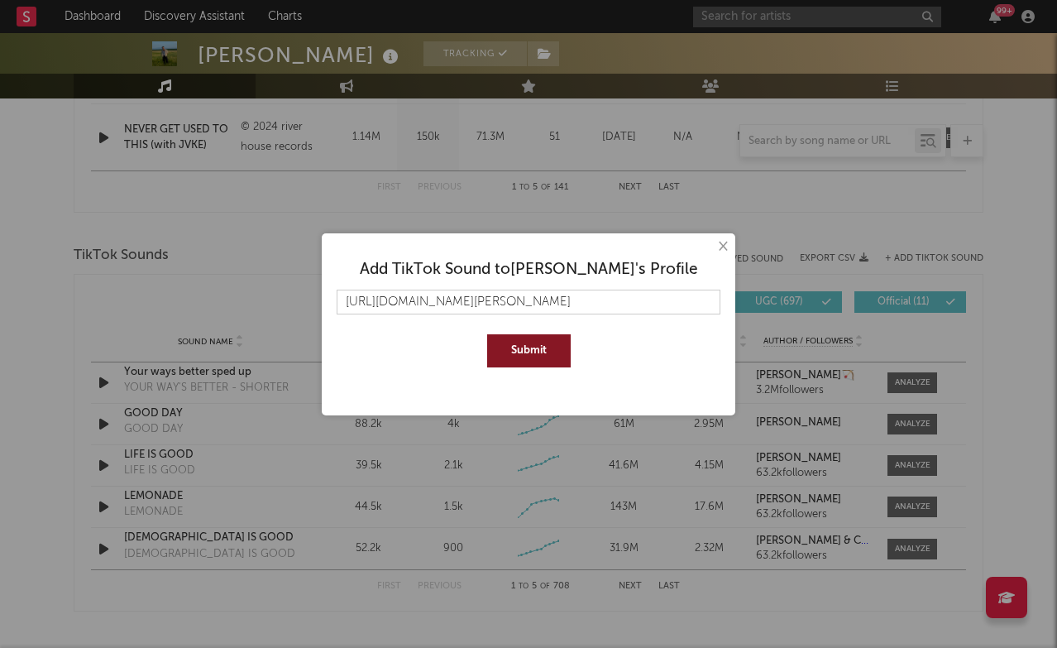
type input "[URL][DOMAIN_NAME][PERSON_NAME]"
click at [527, 343] on button "Submit" at bounding box center [529, 350] width 84 height 33
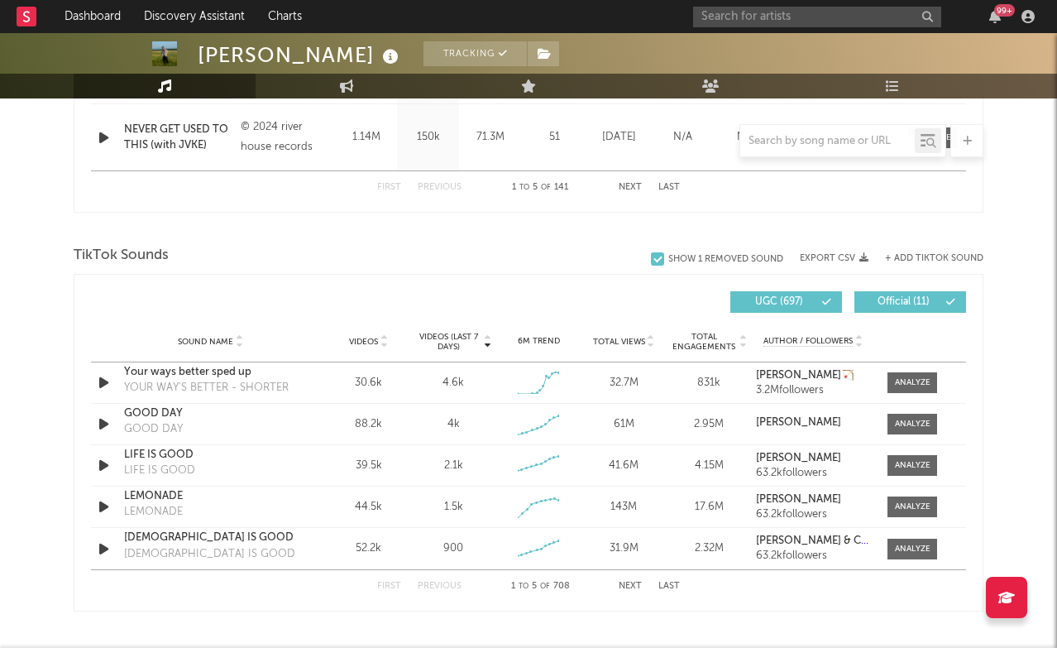
click at [667, 589] on button "Last" at bounding box center [670, 586] width 22 height 9
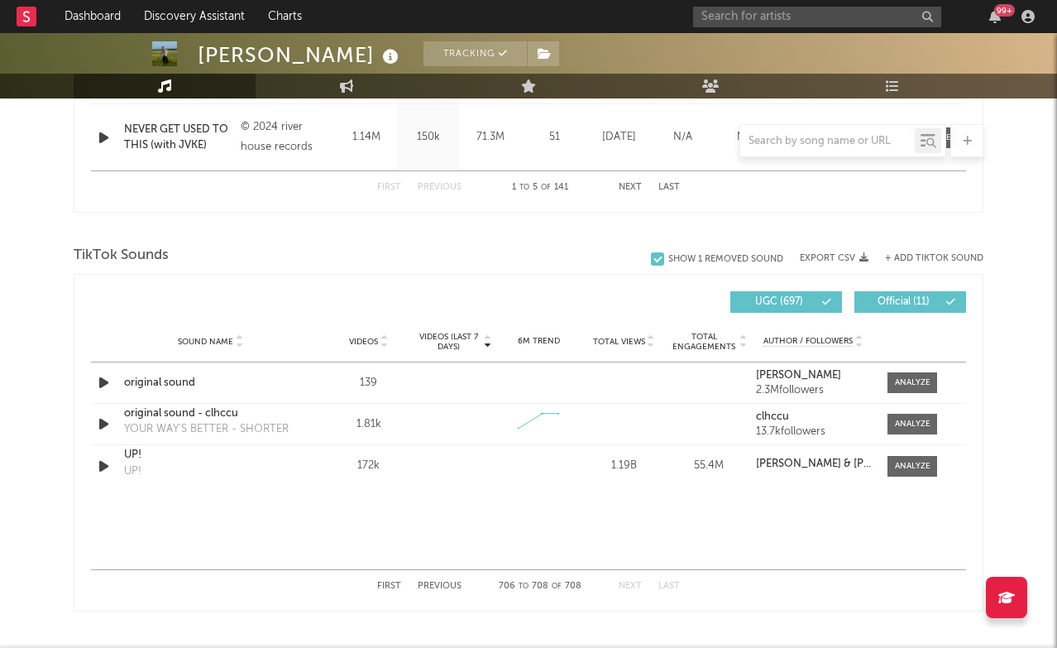
click at [448, 587] on button "Previous" at bounding box center [440, 586] width 44 height 9
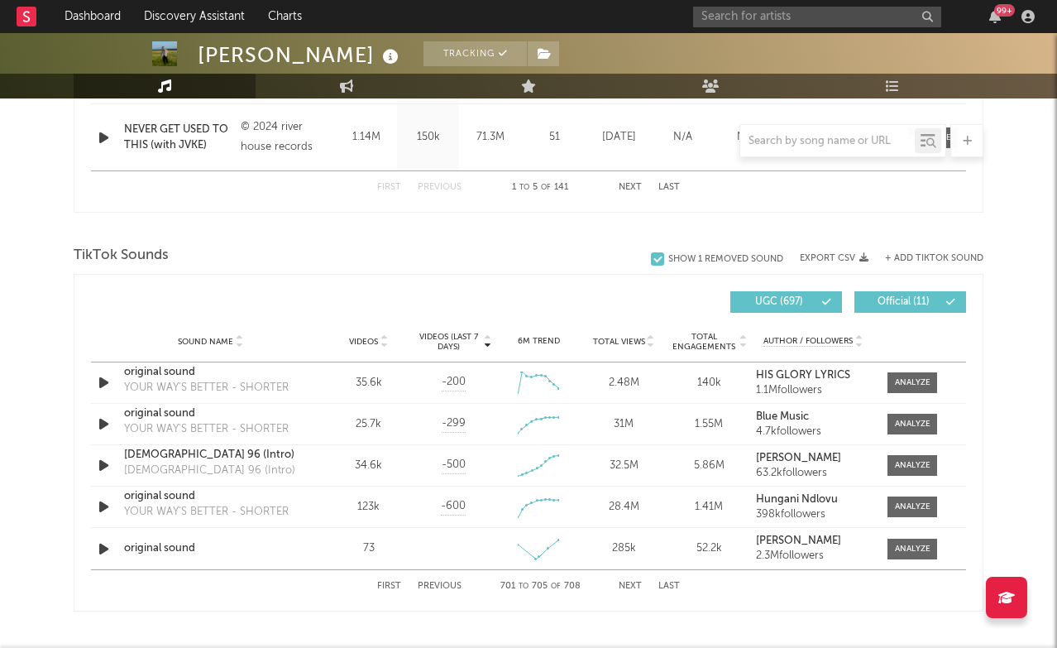
click at [448, 587] on button "Previous" at bounding box center [440, 586] width 44 height 9
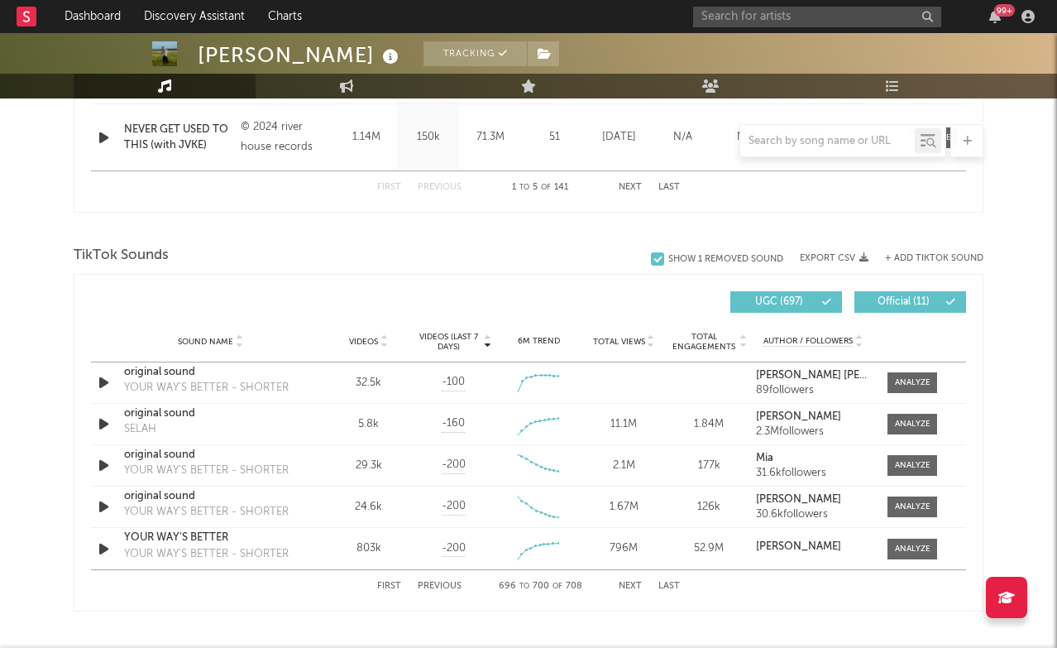
click at [639, 592] on div "First Previous 696 to 700 of 708 Next Last" at bounding box center [528, 586] width 303 height 32
click at [442, 588] on button "Previous" at bounding box center [440, 586] width 44 height 9
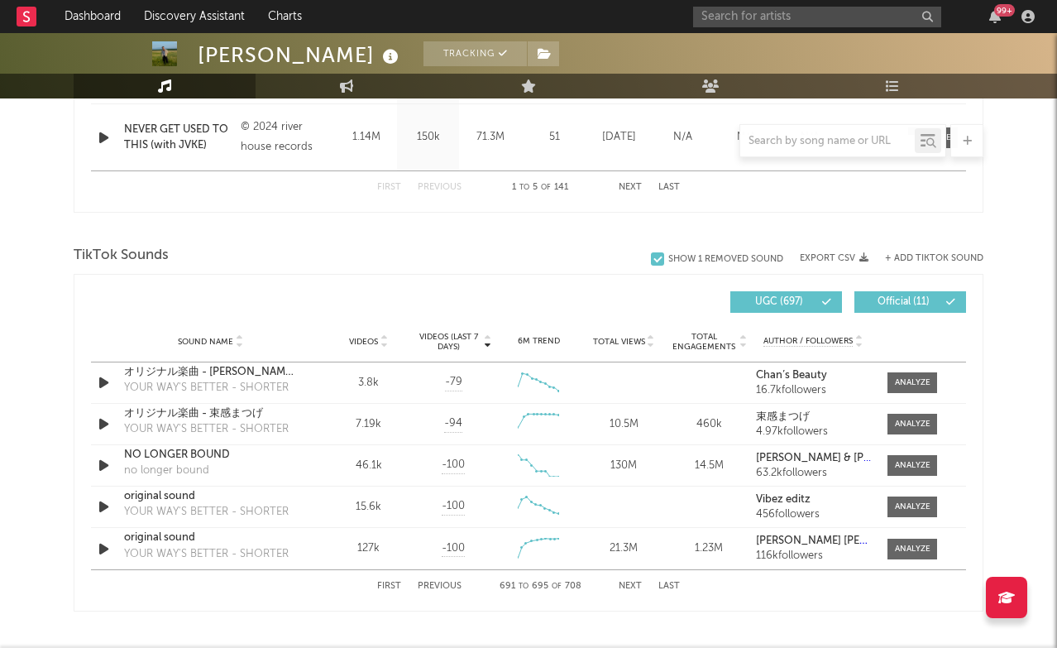
click at [442, 588] on button "Previous" at bounding box center [440, 586] width 44 height 9
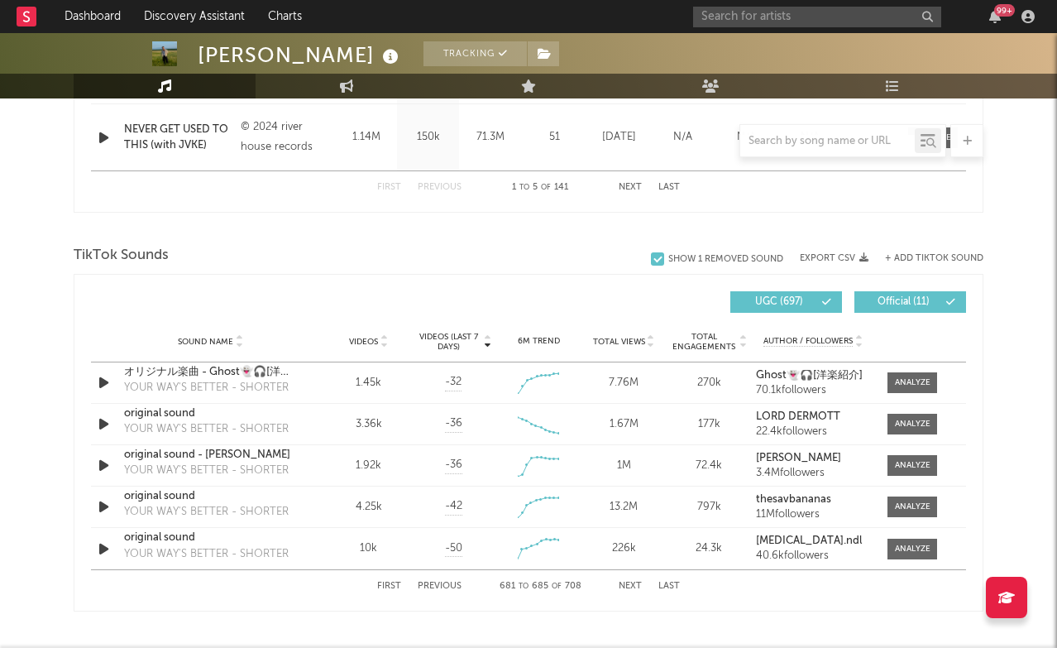
click at [442, 588] on button "Previous" at bounding box center [440, 586] width 44 height 9
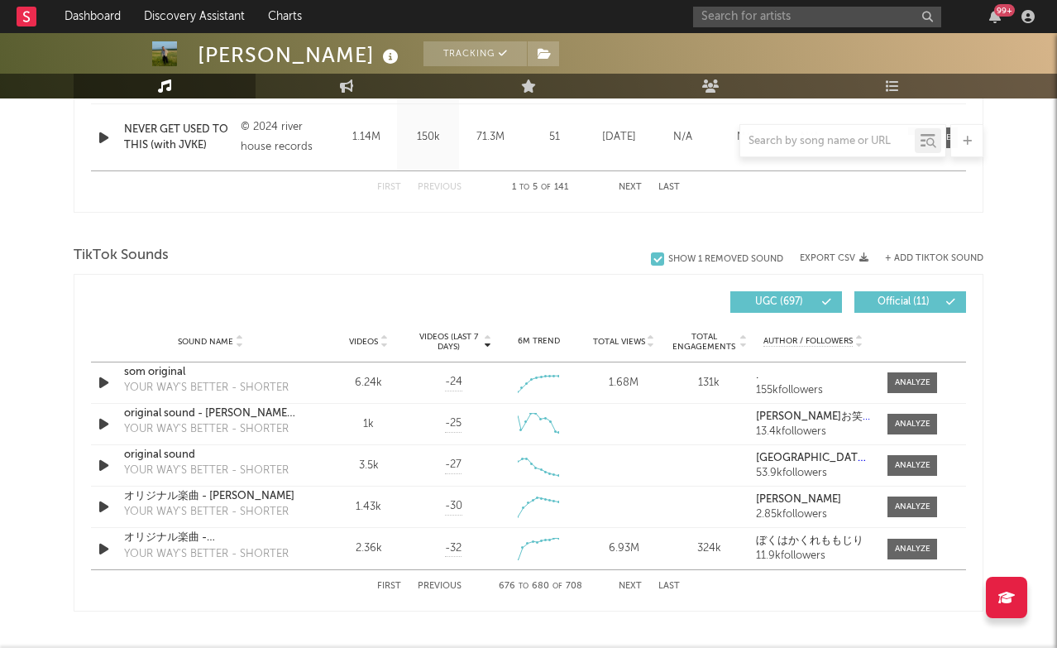
click at [442, 588] on button "Previous" at bounding box center [440, 586] width 44 height 9
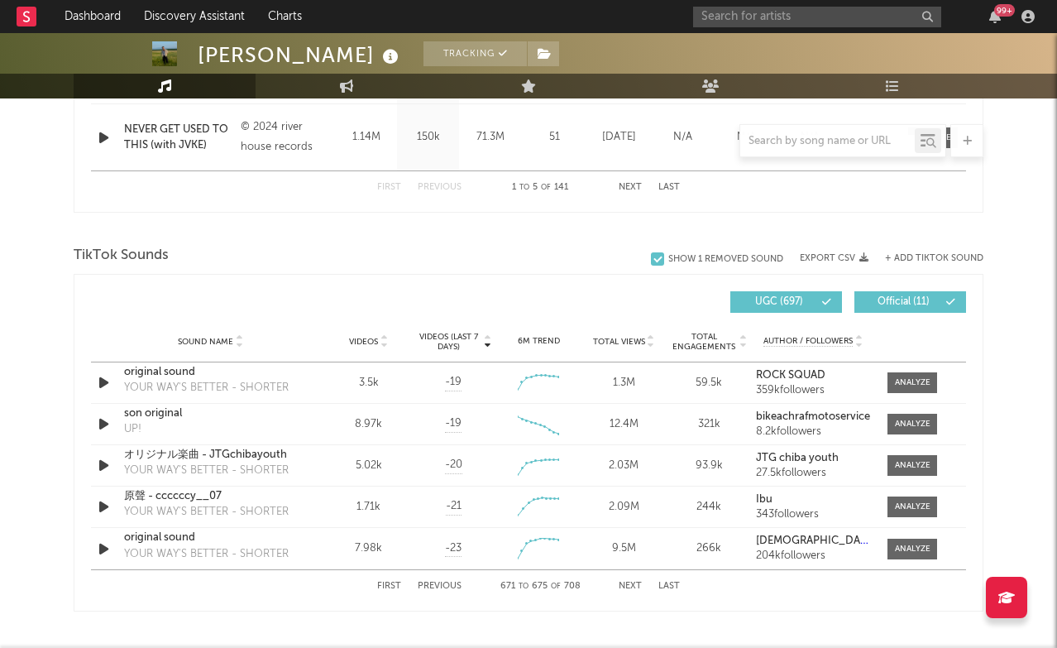
click at [442, 588] on button "Previous" at bounding box center [440, 586] width 44 height 9
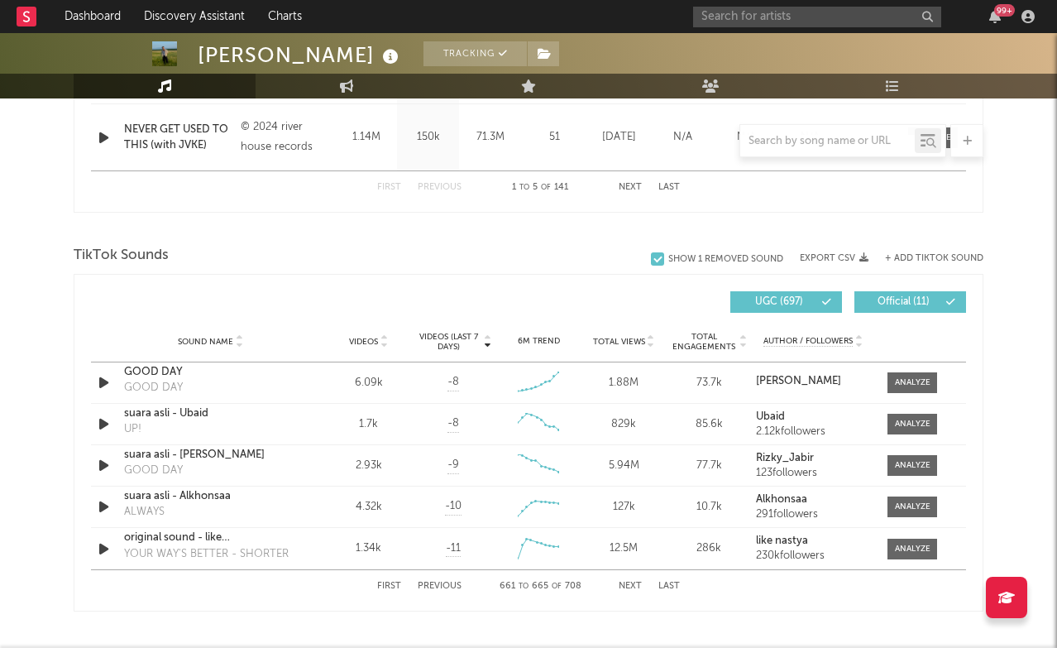
click at [381, 584] on button "First" at bounding box center [389, 586] width 24 height 9
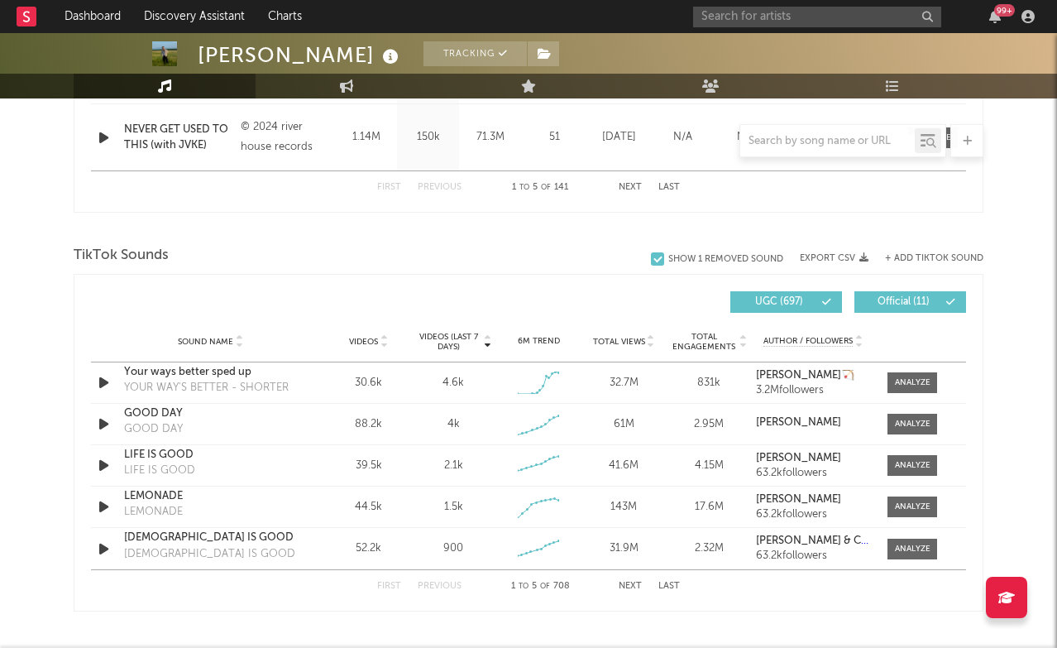
click at [632, 587] on button "Next" at bounding box center [630, 586] width 23 height 9
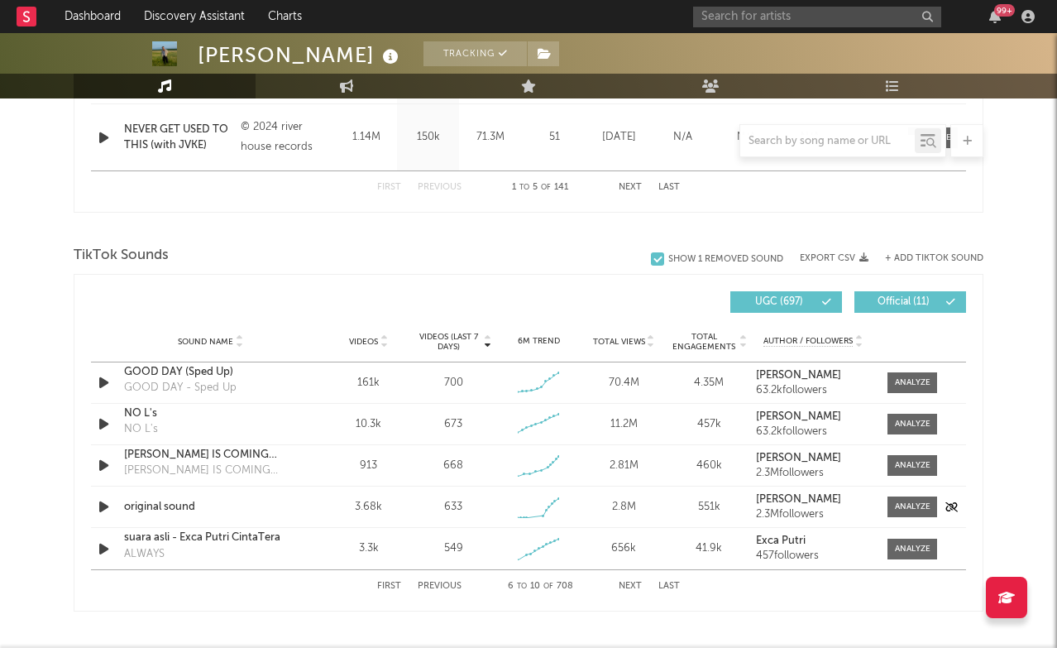
click at [160, 515] on div "Sound Name original sound Videos 3.68k Videos (last 7 days) 633 Weekly Growth %…" at bounding box center [528, 507] width 875 height 41
click at [635, 585] on button "Next" at bounding box center [630, 586] width 23 height 9
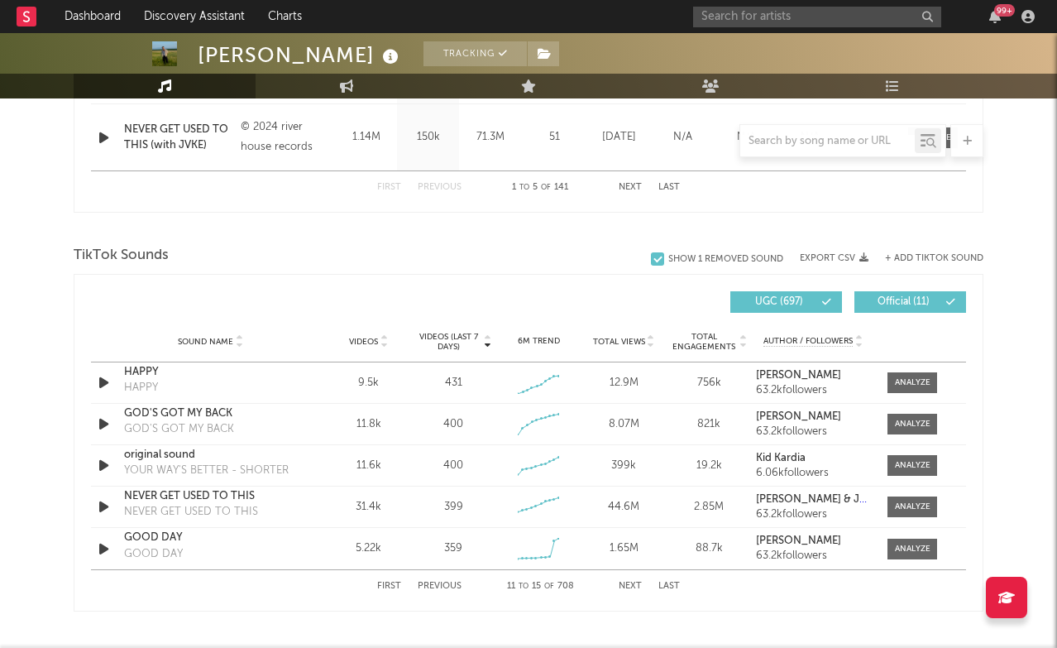
click at [635, 586] on button "Next" at bounding box center [630, 586] width 23 height 9
click at [845, 143] on input "text" at bounding box center [828, 141] width 175 height 13
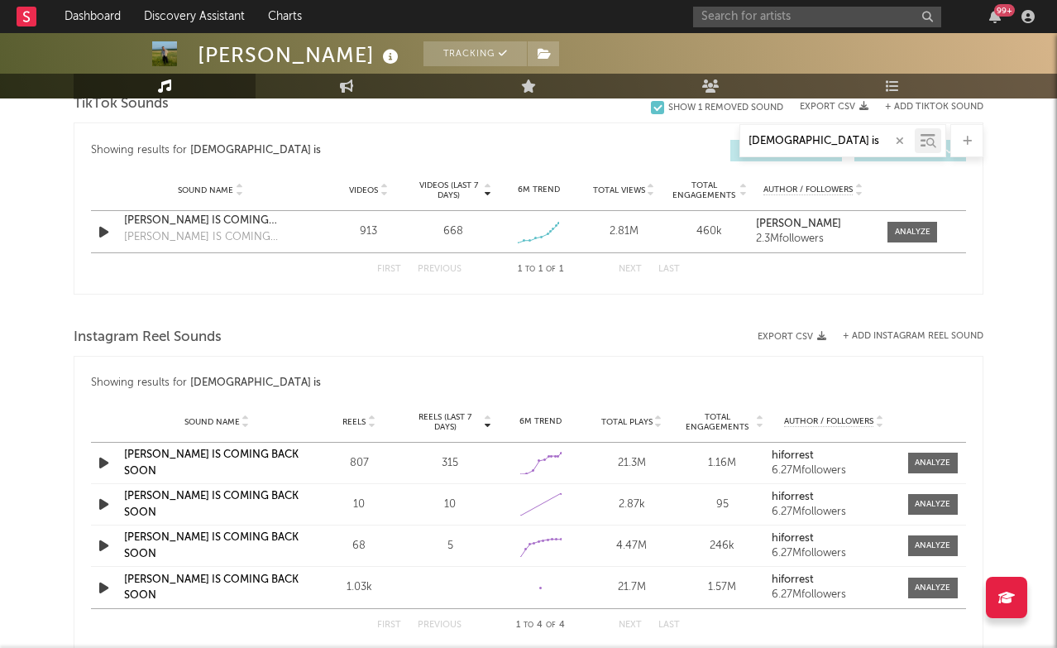
scroll to position [922, 0]
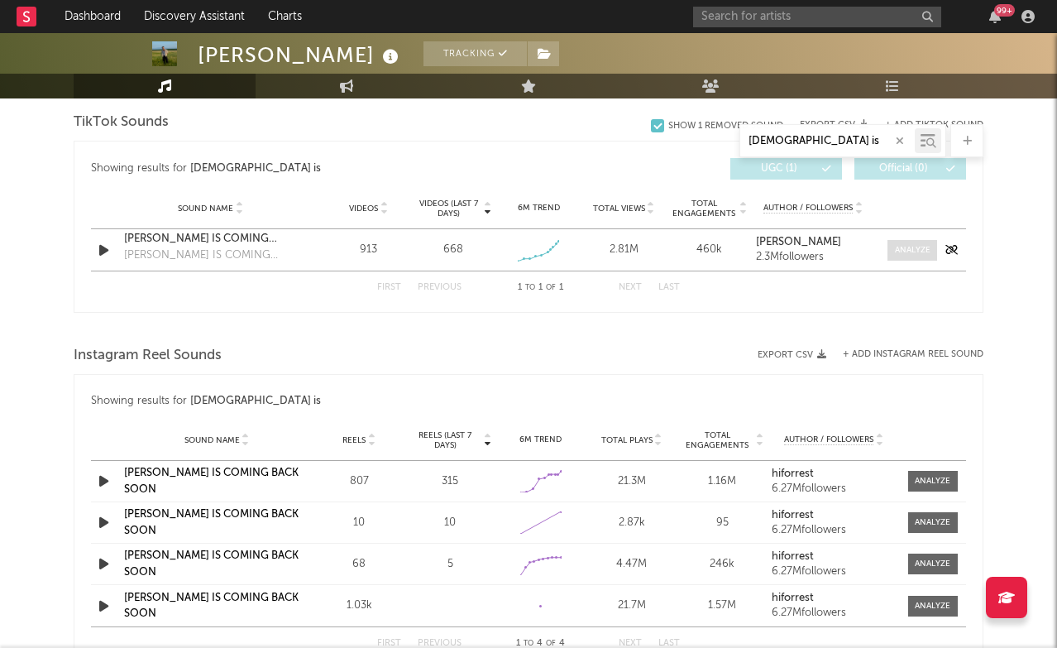
type input "[DEMOGRAPHIC_DATA] is"
click at [923, 249] on div at bounding box center [913, 250] width 36 height 12
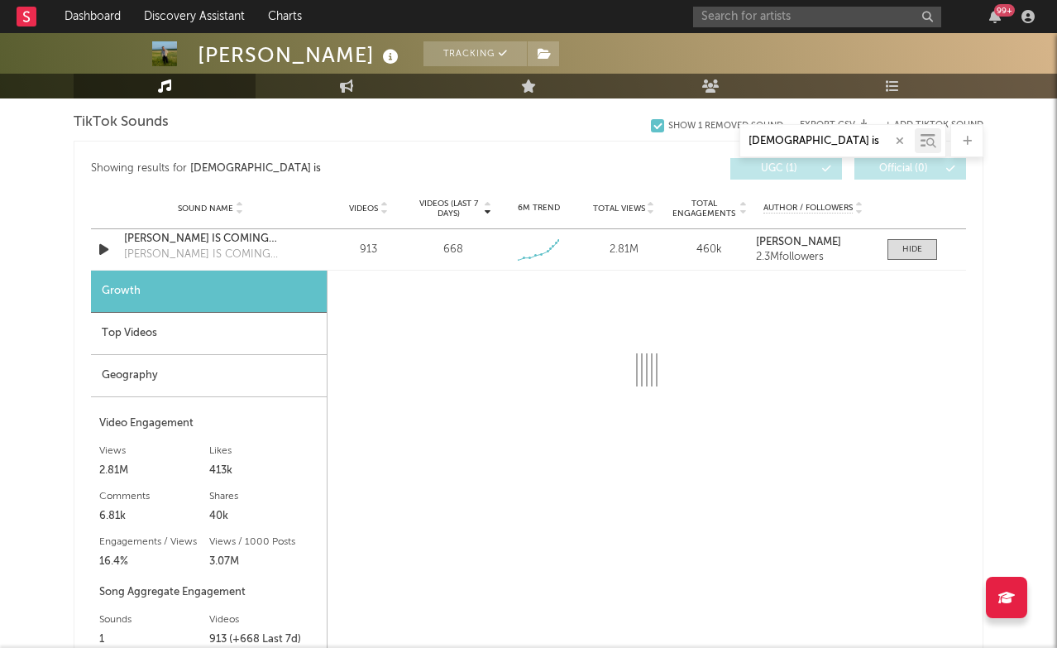
select select "1w"
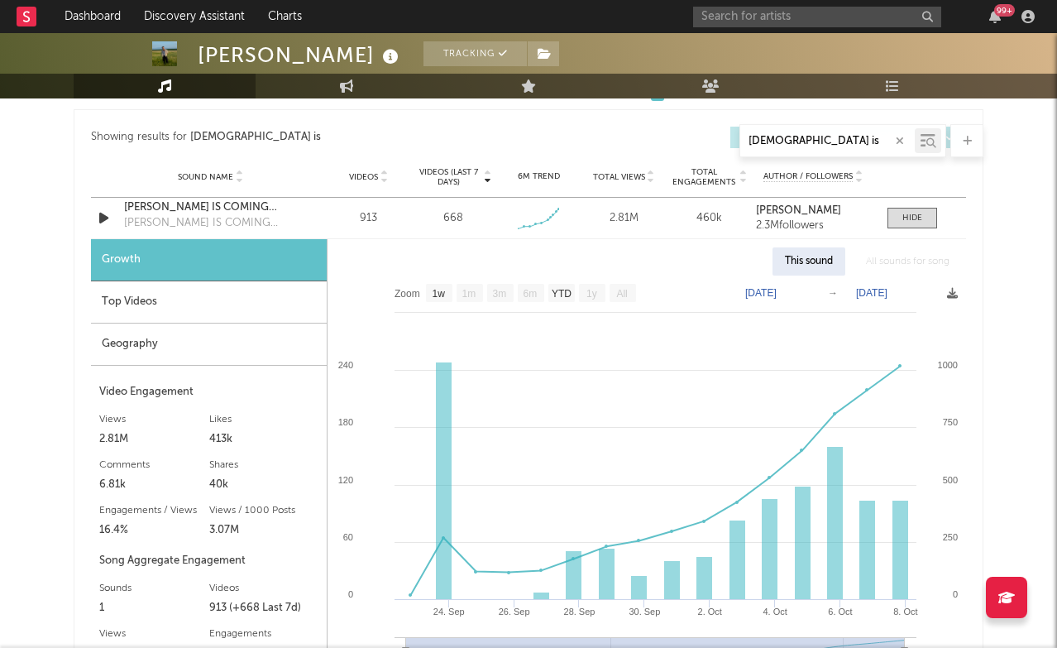
scroll to position [965, 0]
